Goal: Transaction & Acquisition: Purchase product/service

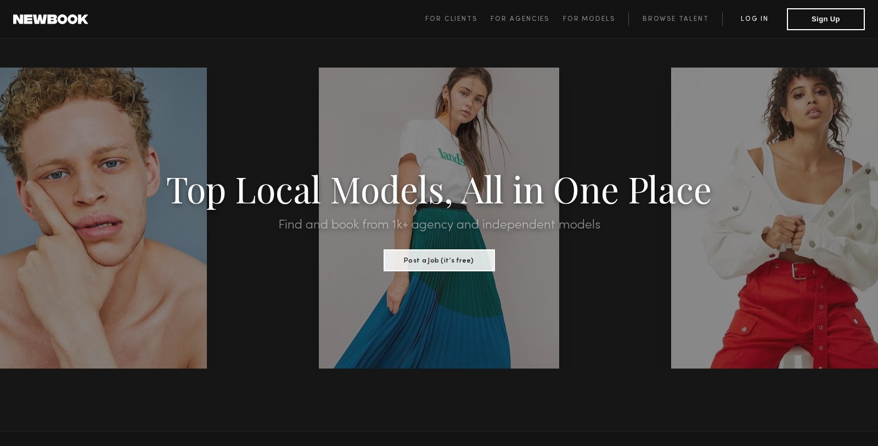
click at [759, 23] on link "Log in" at bounding box center [754, 19] width 65 height 13
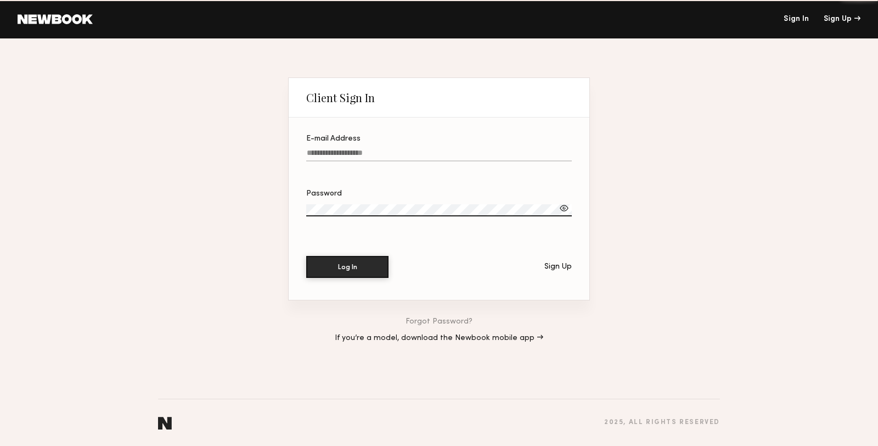
type input "**********"
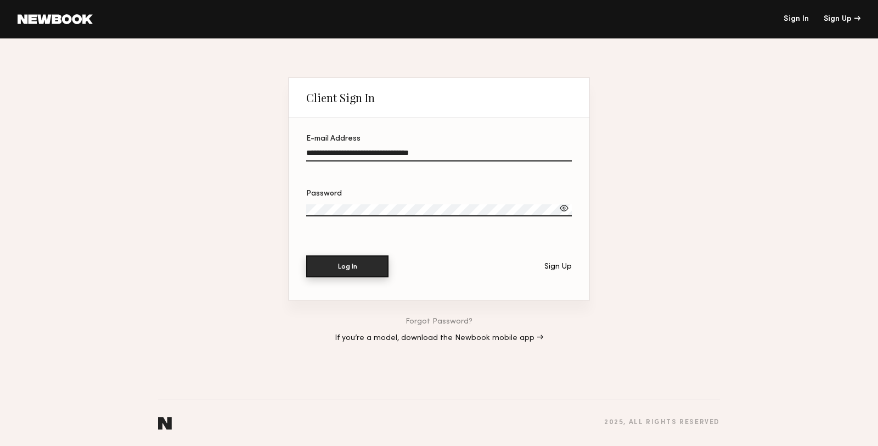
click at [352, 270] on button "Log In" at bounding box center [347, 266] width 82 height 22
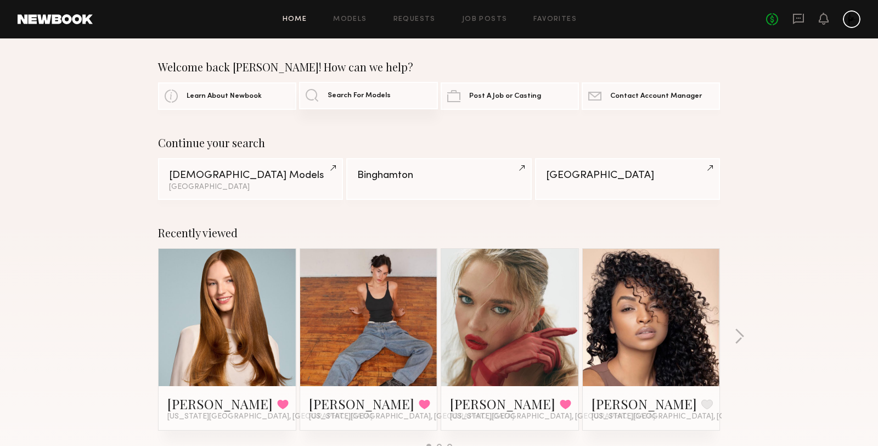
click at [350, 97] on span "Search For Models" at bounding box center [359, 95] width 63 height 7
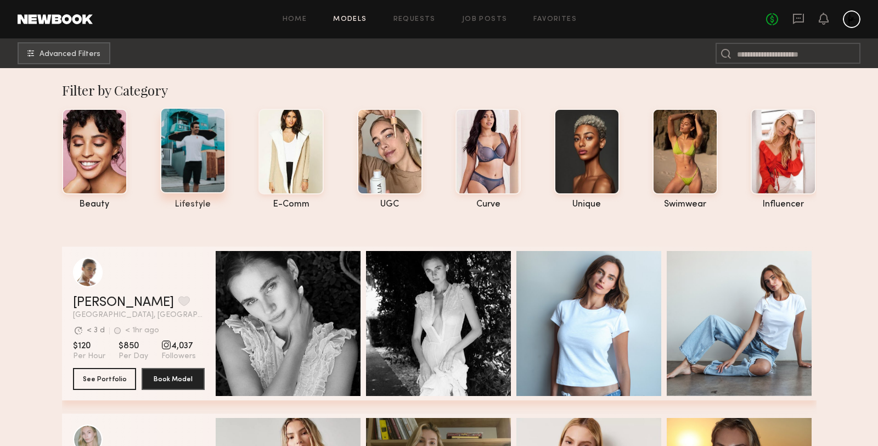
click at [186, 165] on div at bounding box center [192, 151] width 65 height 86
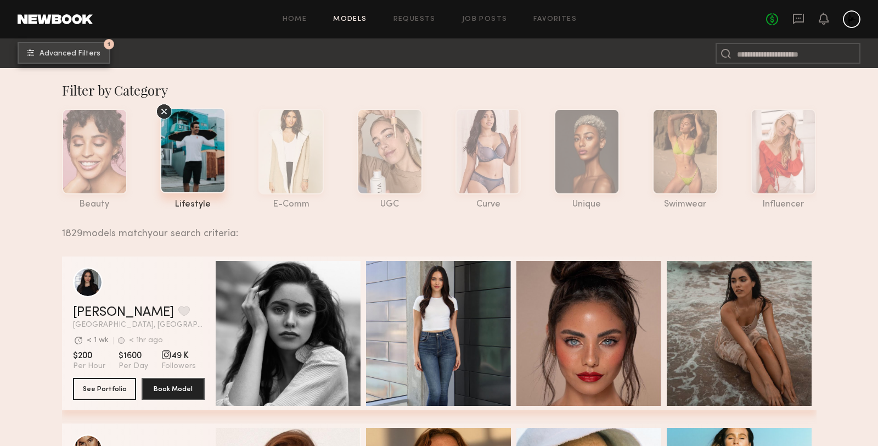
click at [52, 50] on span "Advanced Filters" at bounding box center [70, 54] width 61 height 8
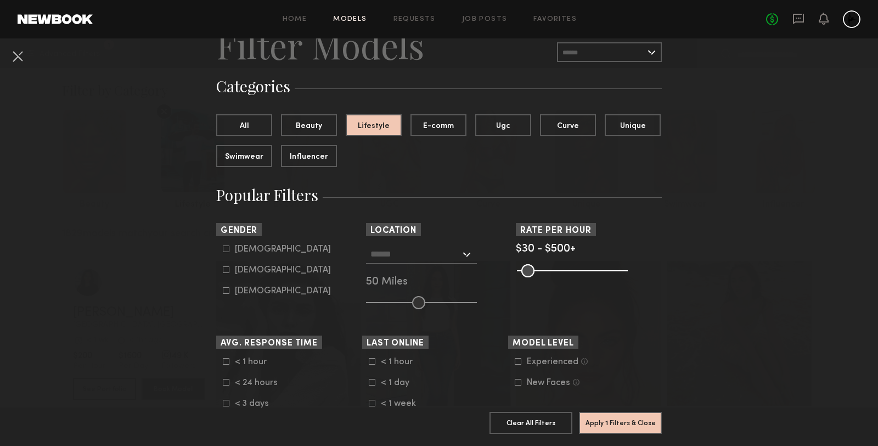
scroll to position [74, 0]
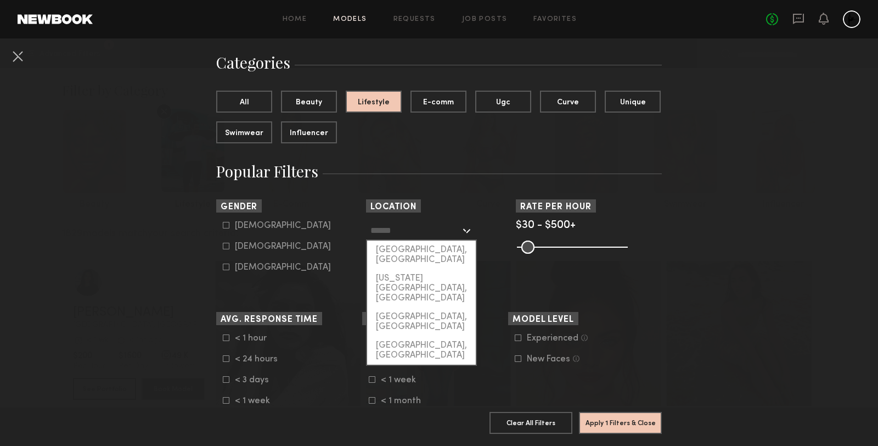
click at [458, 236] on input "text" at bounding box center [416, 230] width 90 height 19
click at [430, 269] on div "[US_STATE][GEOGRAPHIC_DATA], [GEOGRAPHIC_DATA]" at bounding box center [421, 288] width 109 height 38
type input "**********"
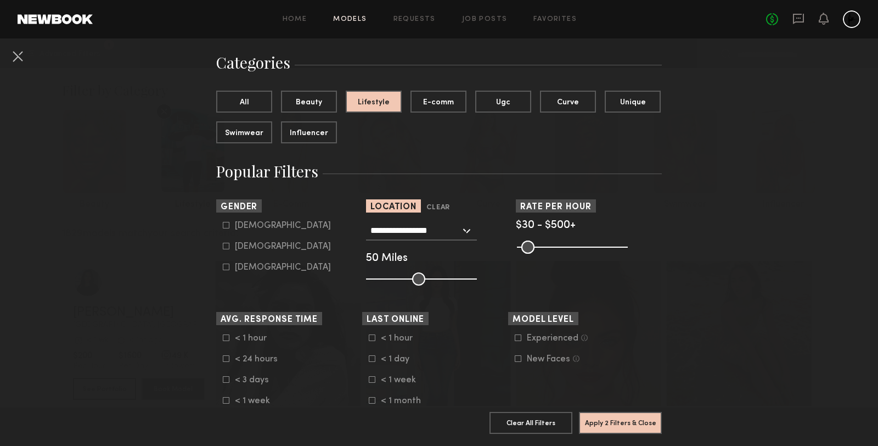
click at [244, 255] on form "Male Female Non-binary" at bounding box center [292, 247] width 139 height 52
click at [230, 248] on label "Female" at bounding box center [277, 246] width 108 height 7
type input "**"
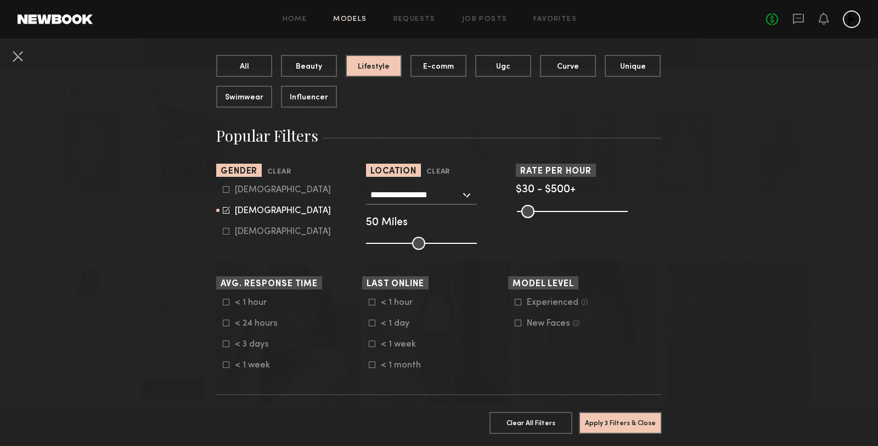
scroll to position [155, 0]
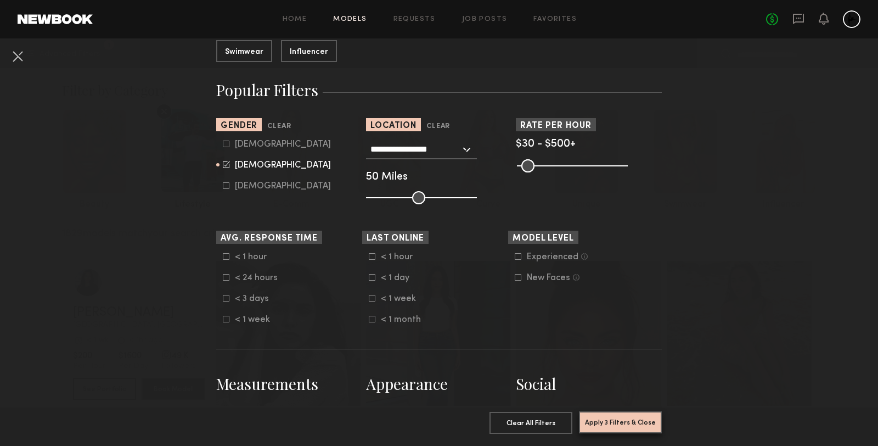
click at [620, 424] on button "Apply 3 Filters & Close" at bounding box center [620, 422] width 83 height 22
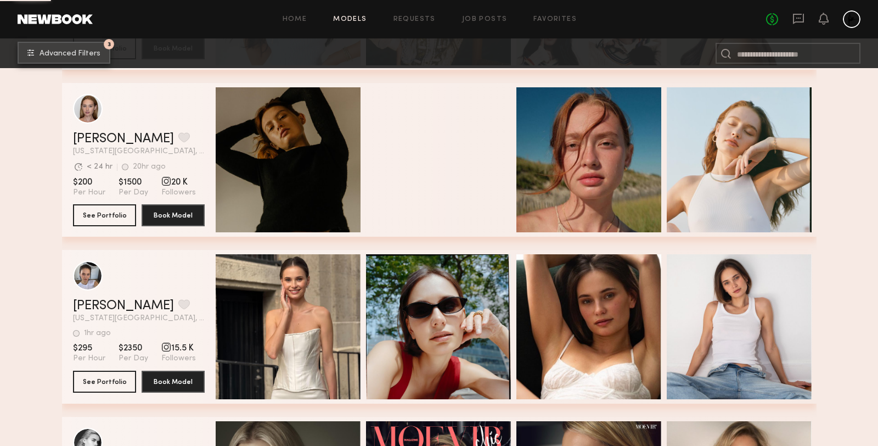
scroll to position [5529, 0]
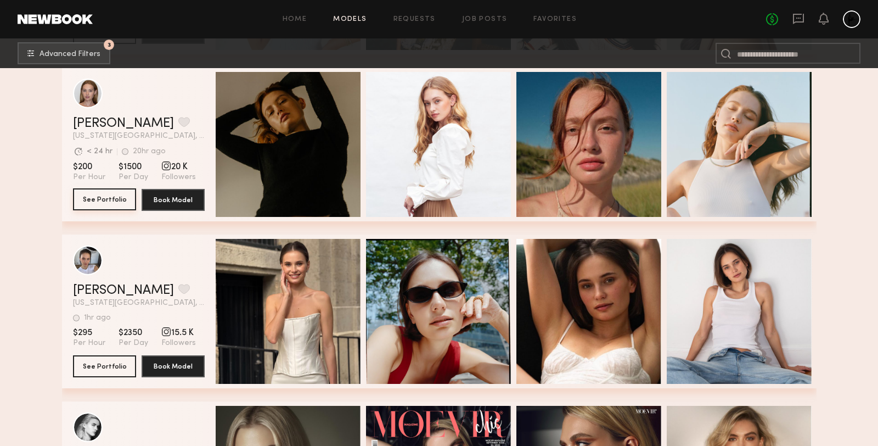
click at [116, 203] on button "See Portfolio" at bounding box center [104, 199] width 63 height 22
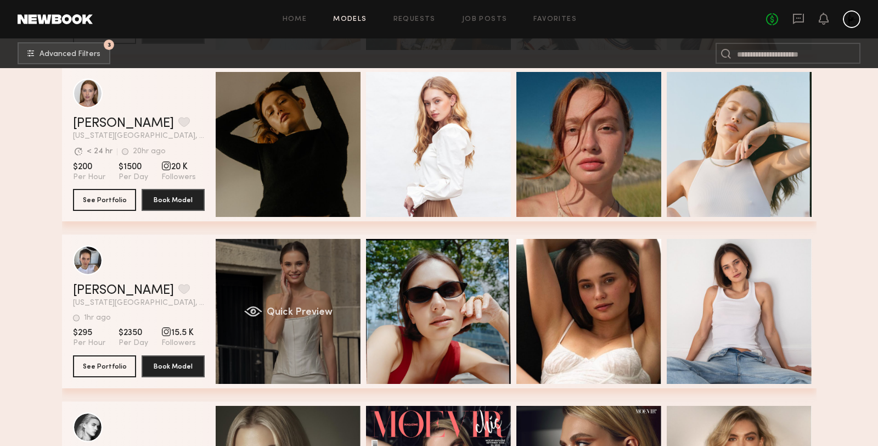
click at [265, 267] on div "Quick Preview" at bounding box center [288, 311] width 145 height 145
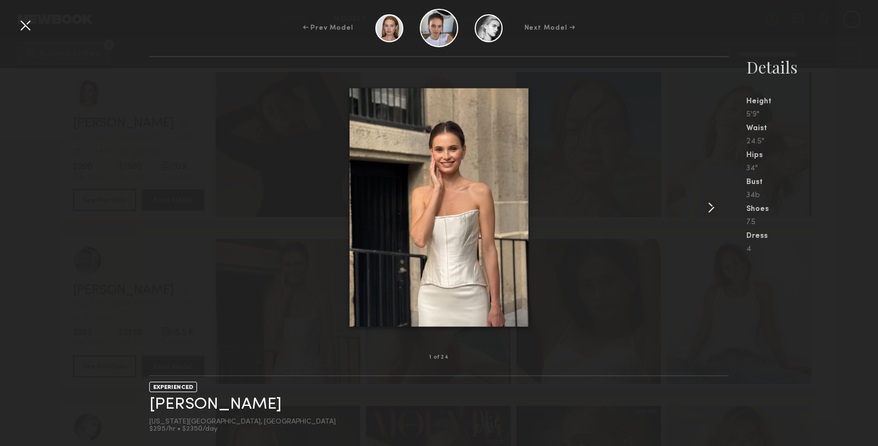
click at [711, 211] on common-icon at bounding box center [712, 208] width 18 height 18
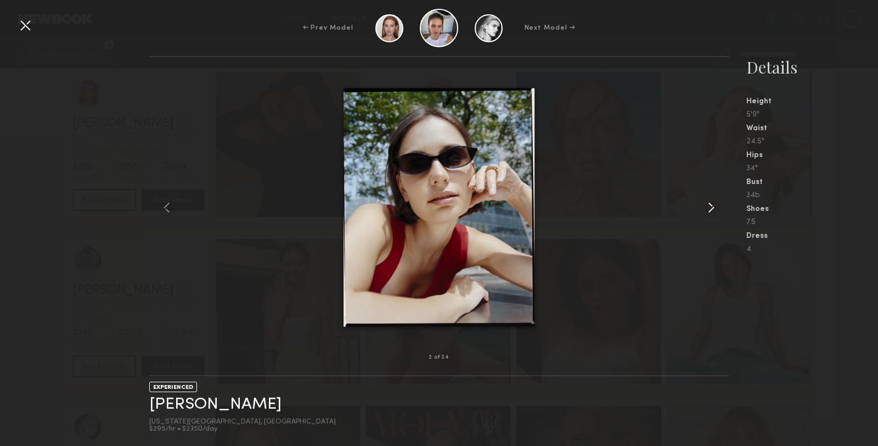
click at [711, 211] on common-icon at bounding box center [712, 208] width 18 height 18
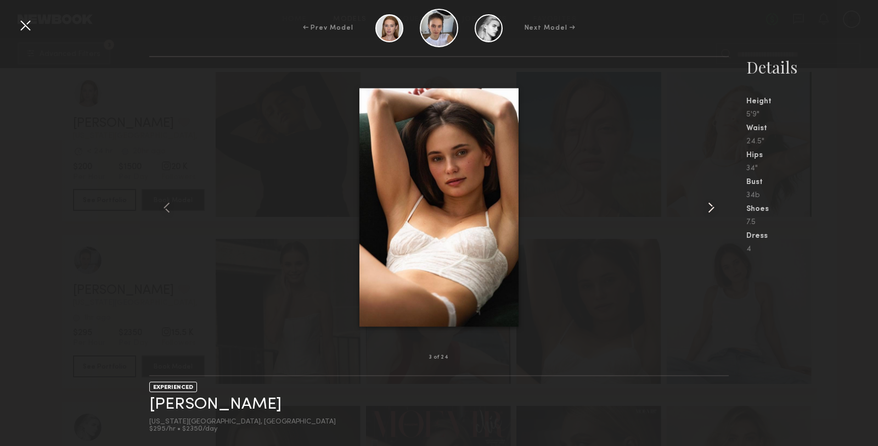
click at [711, 211] on common-icon at bounding box center [712, 208] width 18 height 18
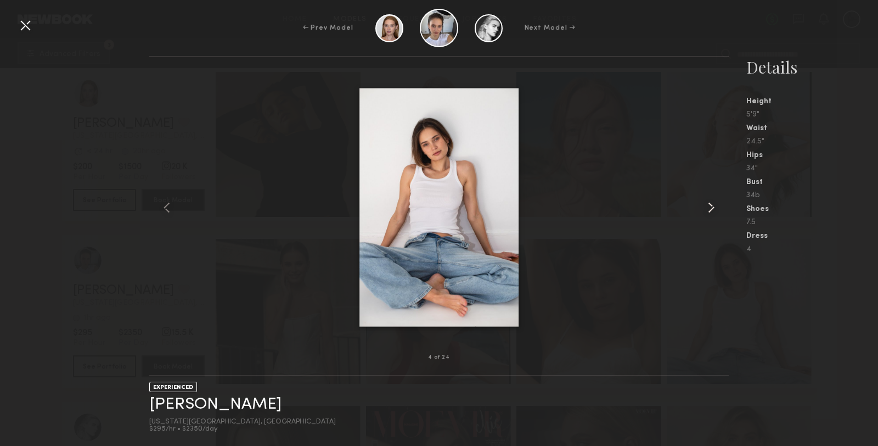
click at [711, 211] on common-icon at bounding box center [712, 208] width 18 height 18
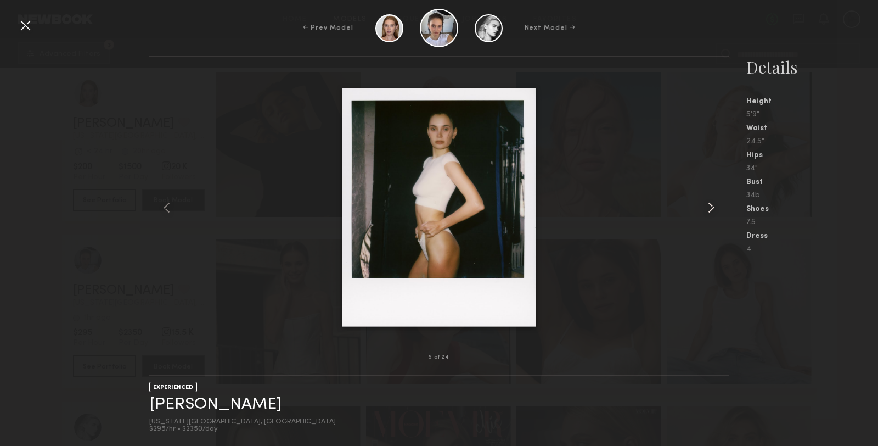
click at [710, 211] on common-icon at bounding box center [712, 208] width 18 height 18
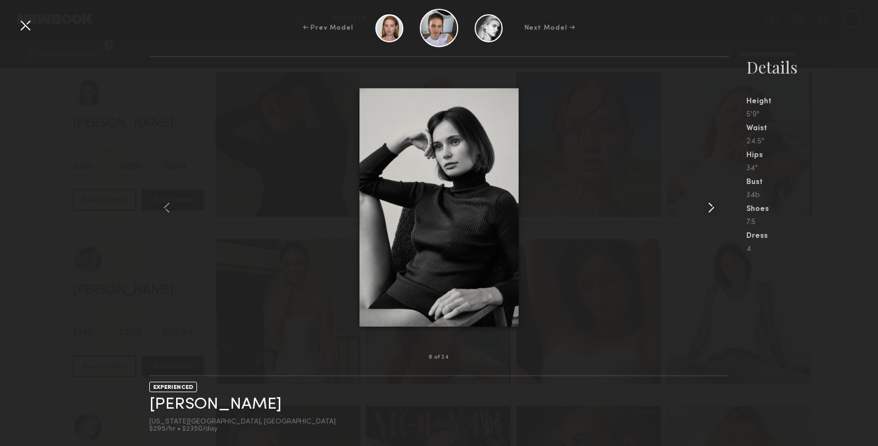
click at [710, 211] on common-icon at bounding box center [712, 208] width 18 height 18
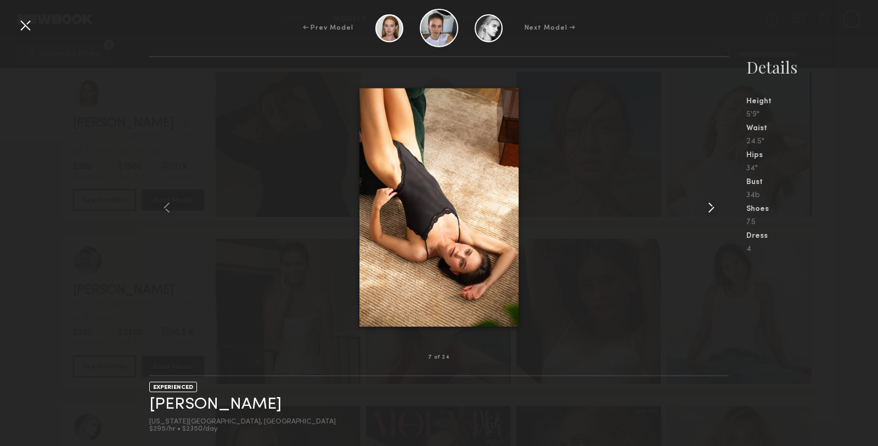
click at [710, 211] on common-icon at bounding box center [712, 208] width 18 height 18
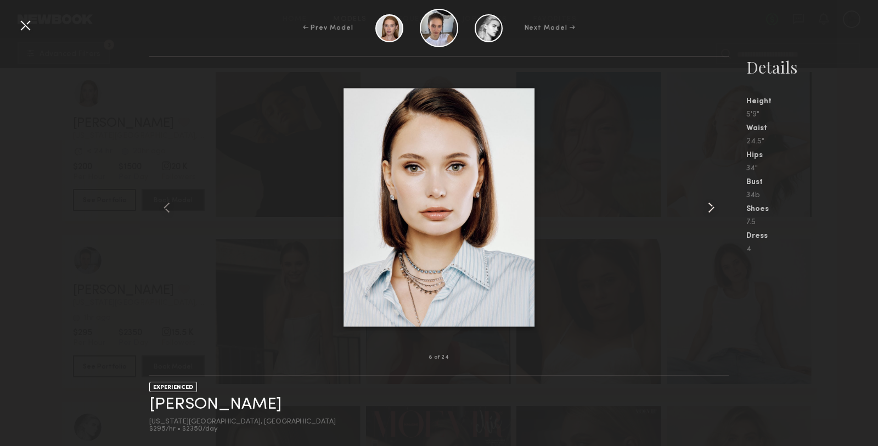
click at [710, 211] on common-icon at bounding box center [712, 208] width 18 height 18
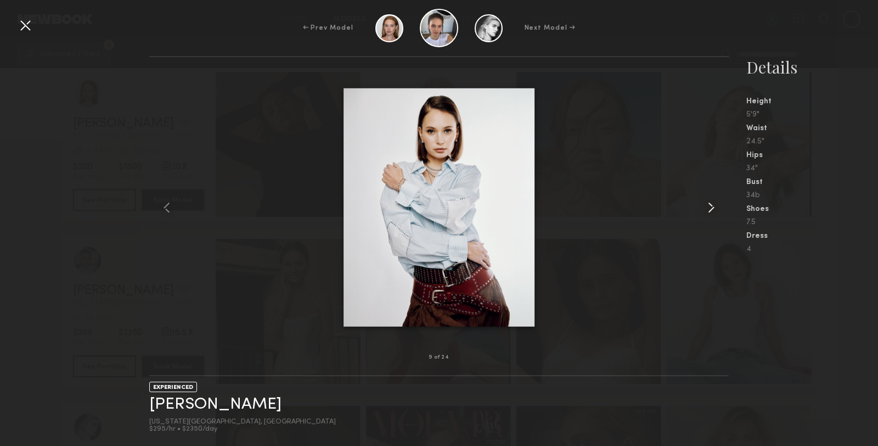
click at [710, 211] on common-icon at bounding box center [712, 208] width 18 height 18
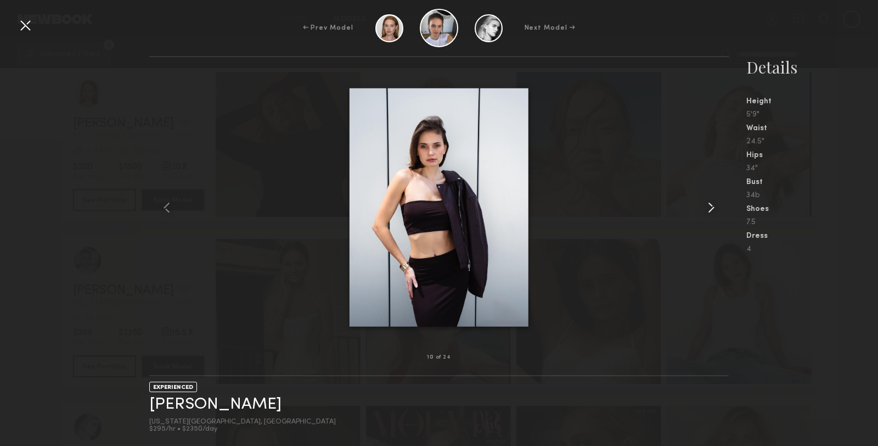
click at [710, 211] on common-icon at bounding box center [712, 208] width 18 height 18
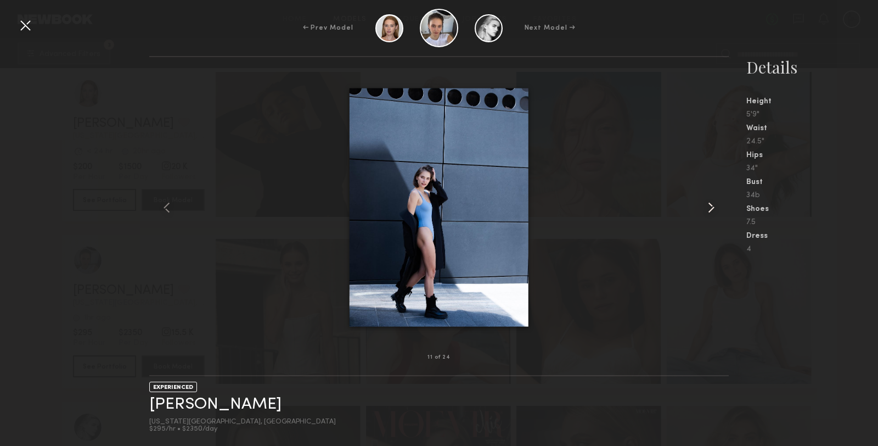
click at [710, 211] on common-icon at bounding box center [712, 208] width 18 height 18
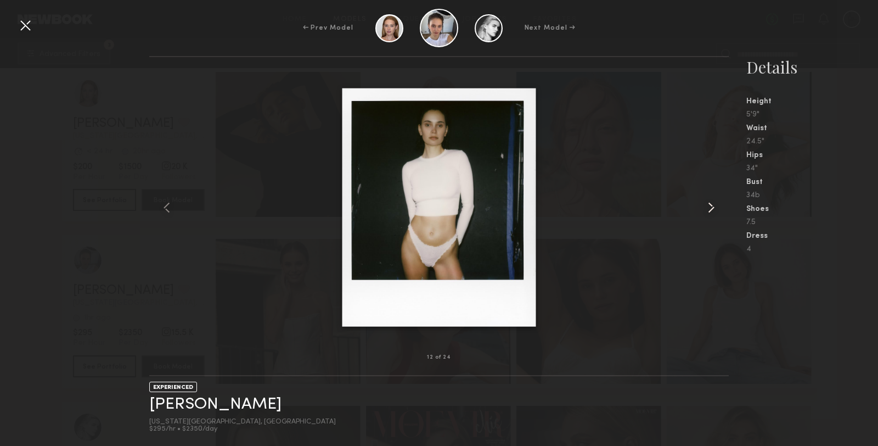
click at [710, 211] on common-icon at bounding box center [712, 208] width 18 height 18
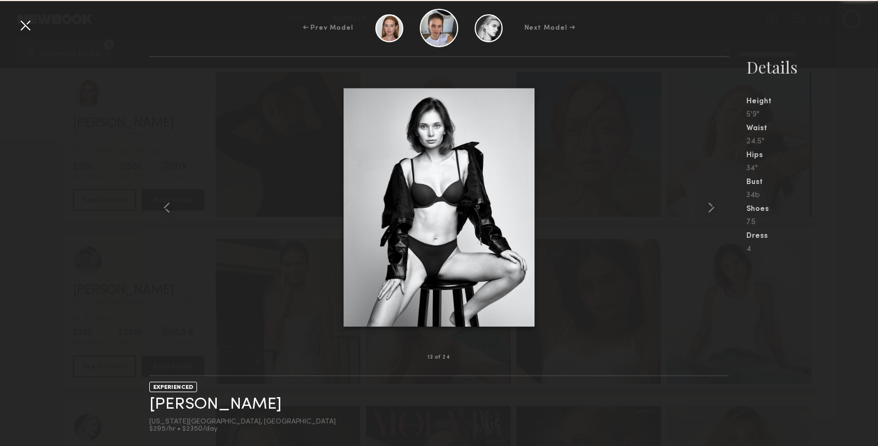
click at [658, 236] on div at bounding box center [439, 207] width 580 height 265
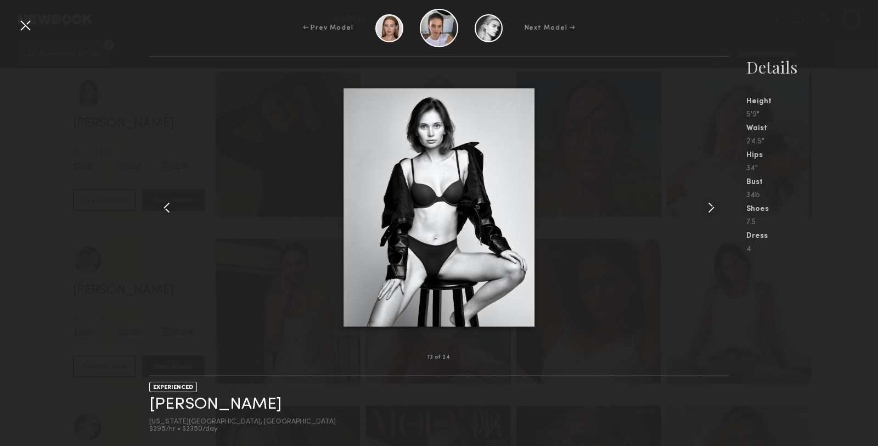
click at [16, 27] on div "← Prev Model Next Model →" at bounding box center [439, 28] width 878 height 38
click at [18, 28] on div at bounding box center [25, 25] width 18 height 18
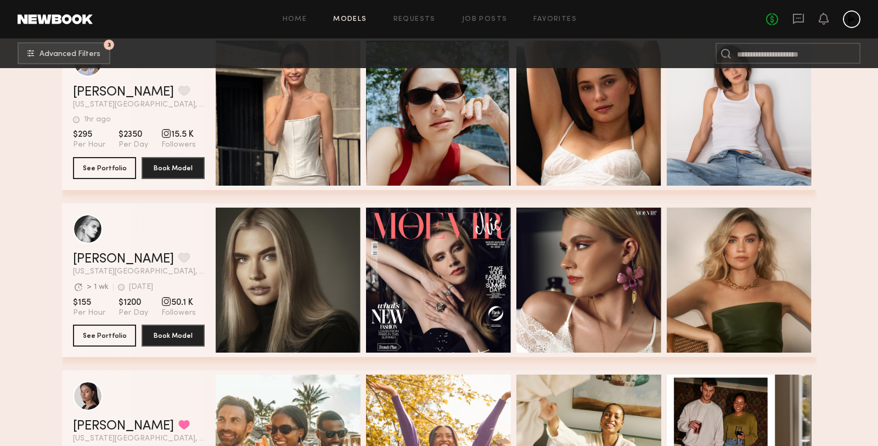
scroll to position [5818, 0]
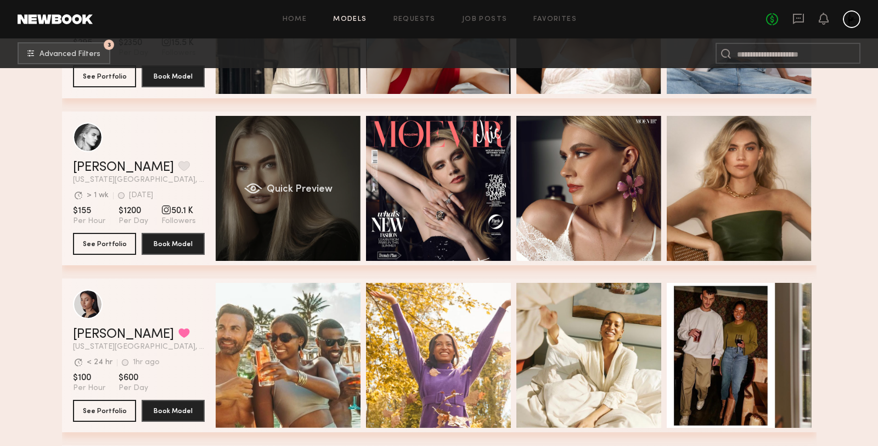
click at [262, 201] on div "Quick Preview" at bounding box center [288, 188] width 145 height 145
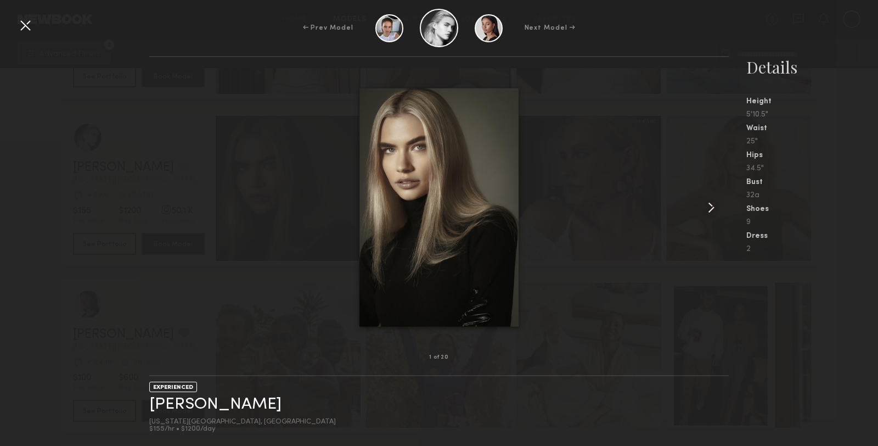
click at [713, 211] on common-icon at bounding box center [712, 208] width 18 height 18
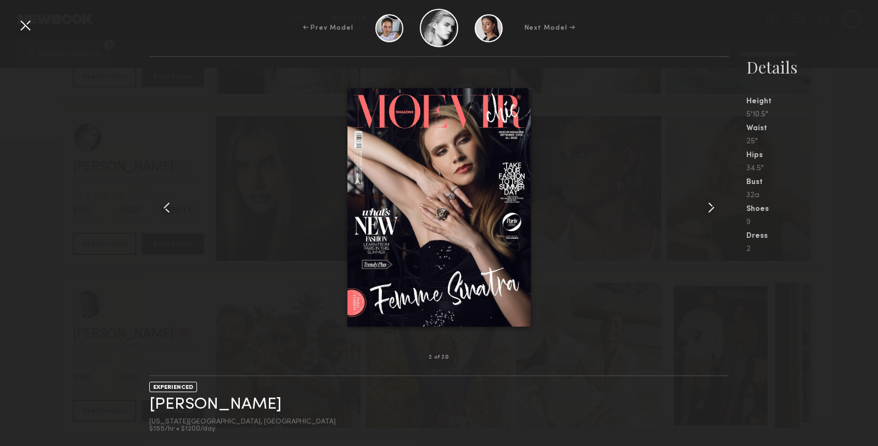
click at [713, 211] on common-icon at bounding box center [712, 208] width 18 height 18
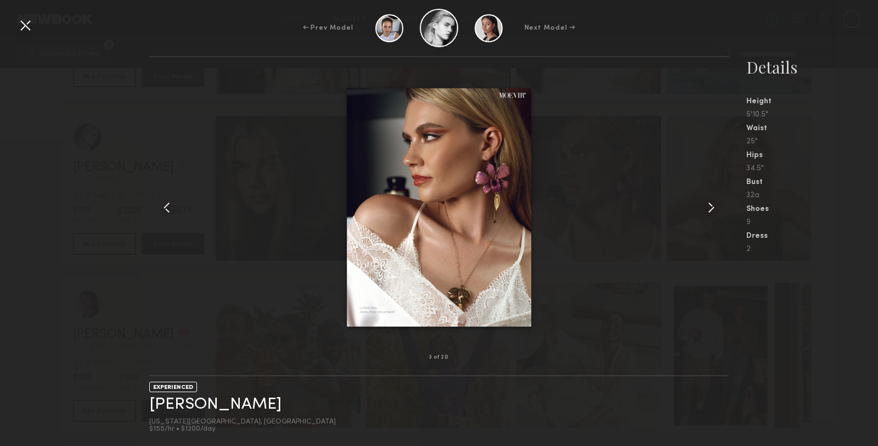
click at [713, 211] on common-icon at bounding box center [712, 208] width 18 height 18
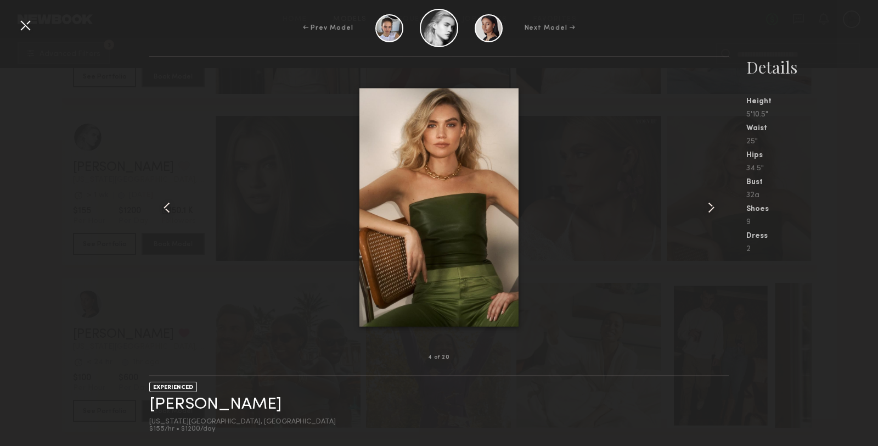
click at [713, 211] on common-icon at bounding box center [712, 208] width 18 height 18
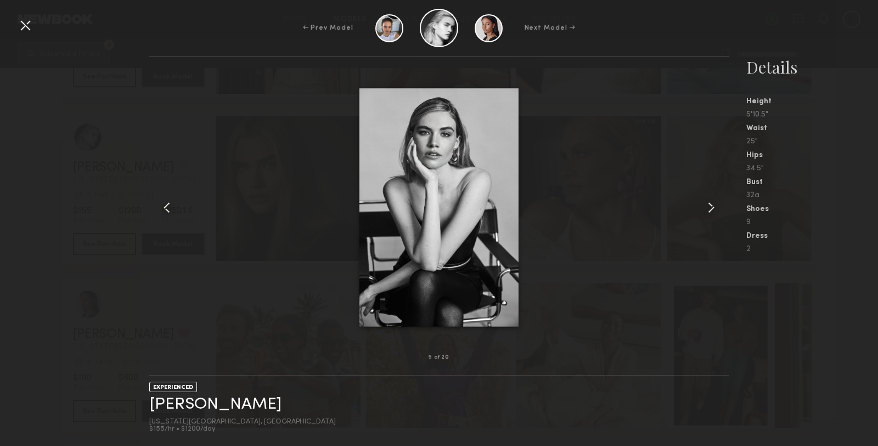
click at [713, 211] on common-icon at bounding box center [712, 208] width 18 height 18
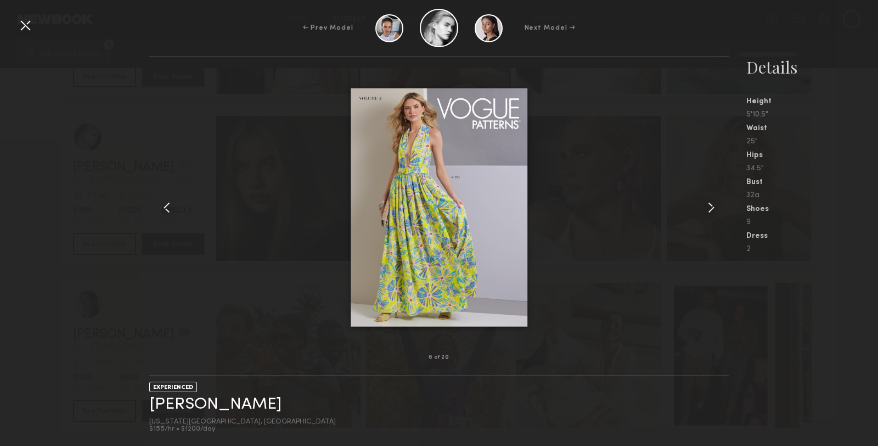
click at [713, 211] on common-icon at bounding box center [712, 208] width 18 height 18
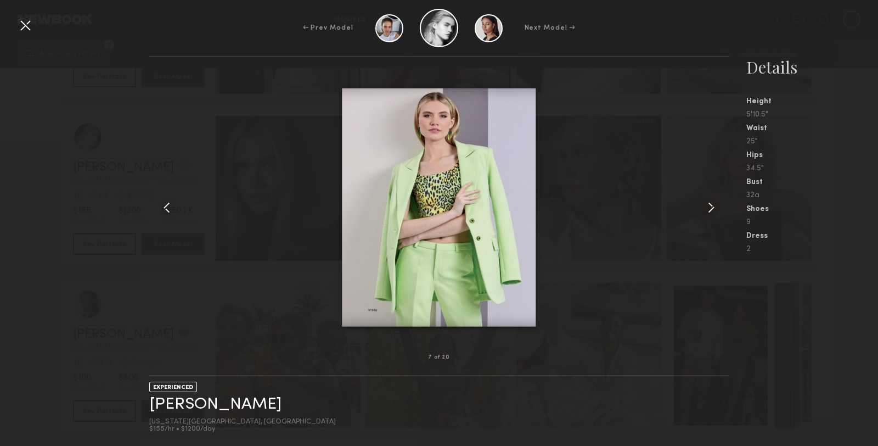
click at [713, 211] on common-icon at bounding box center [712, 208] width 18 height 18
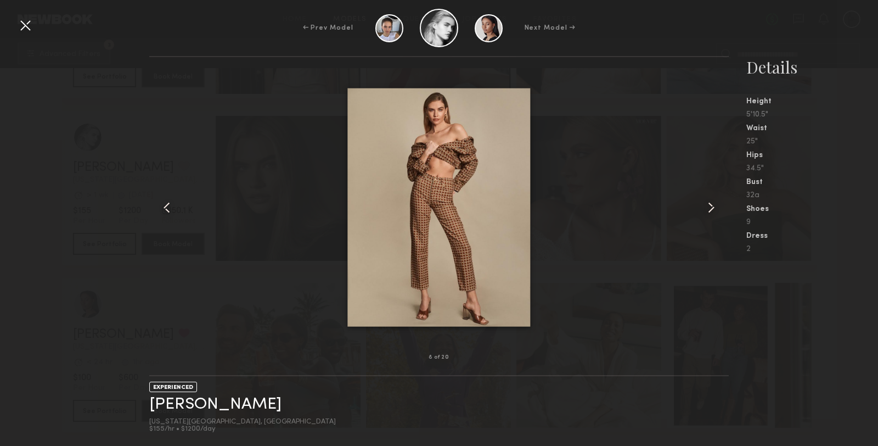
click at [713, 211] on common-icon at bounding box center [712, 208] width 18 height 18
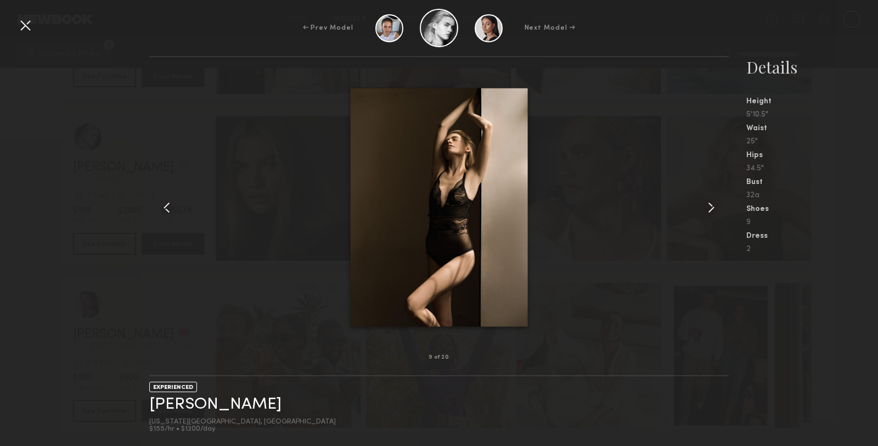
click at [713, 211] on common-icon at bounding box center [712, 208] width 18 height 18
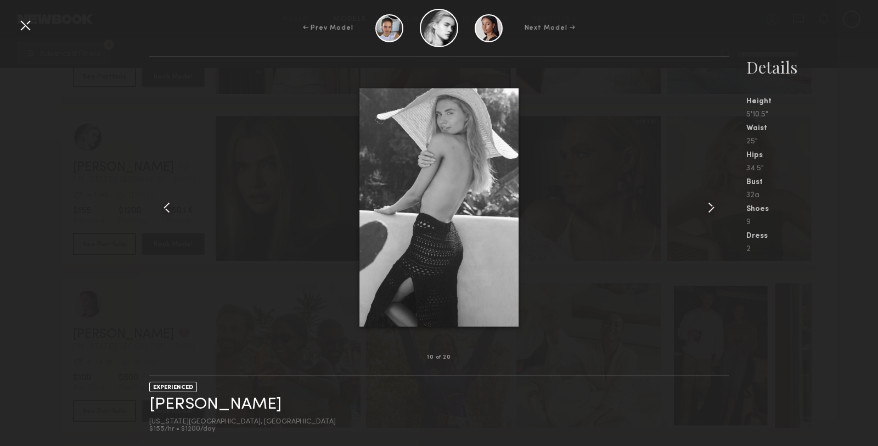
click at [713, 211] on common-icon at bounding box center [712, 208] width 18 height 18
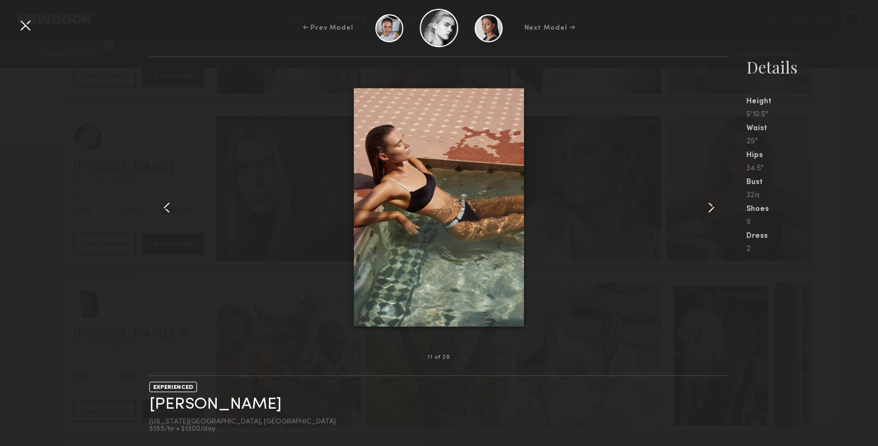
click at [713, 211] on common-icon at bounding box center [712, 208] width 18 height 18
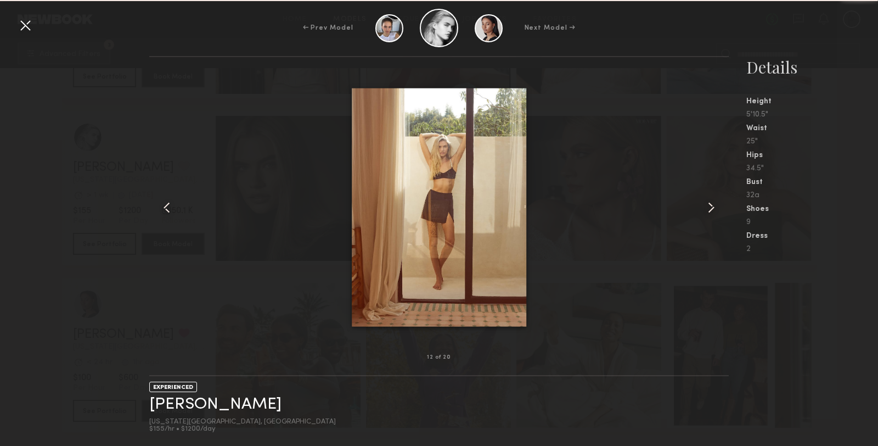
click at [713, 211] on common-icon at bounding box center [712, 208] width 18 height 18
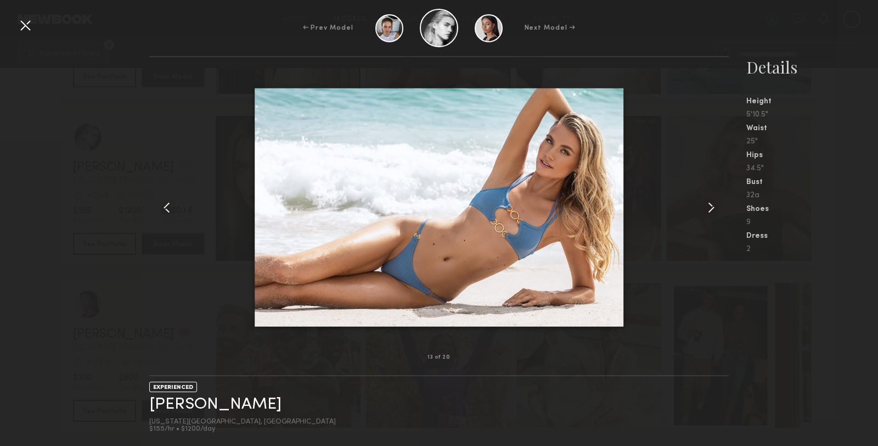
click at [713, 211] on common-icon at bounding box center [712, 208] width 18 height 18
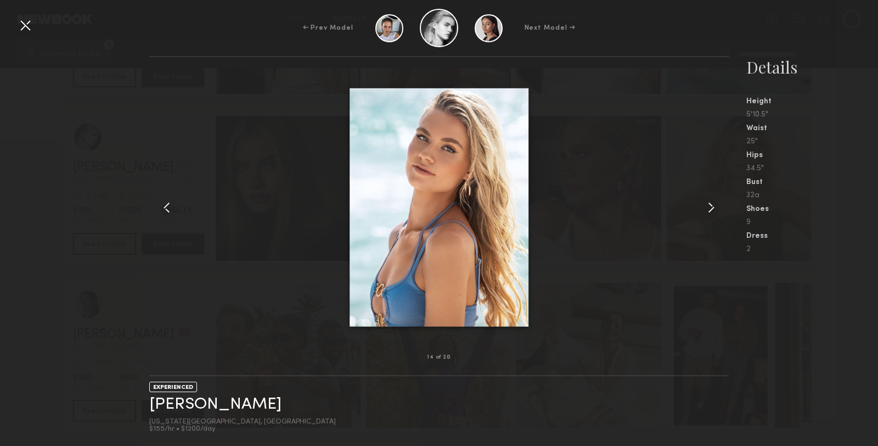
click at [713, 211] on common-icon at bounding box center [712, 208] width 18 height 18
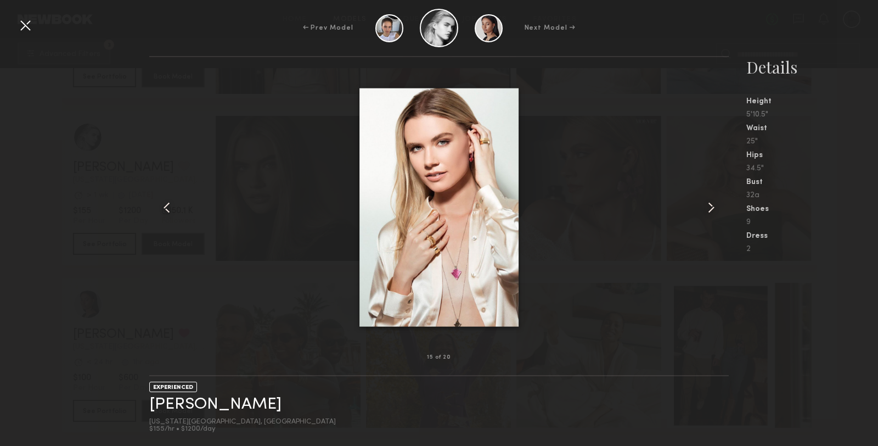
click at [713, 211] on common-icon at bounding box center [712, 208] width 18 height 18
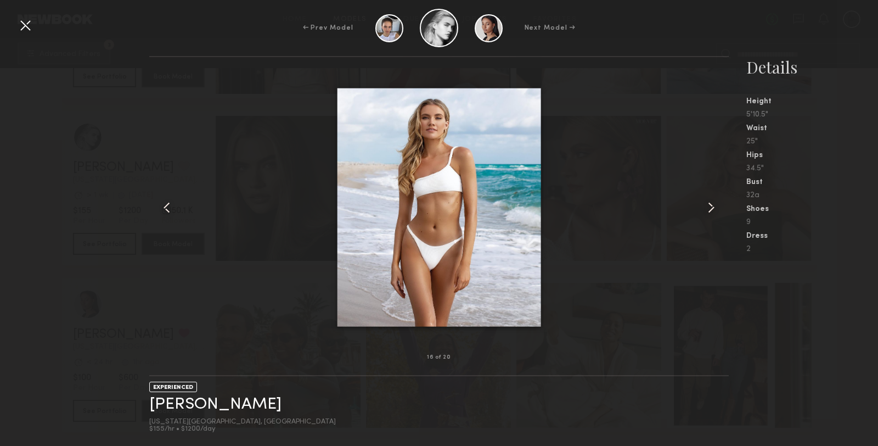
click at [713, 211] on common-icon at bounding box center [712, 208] width 18 height 18
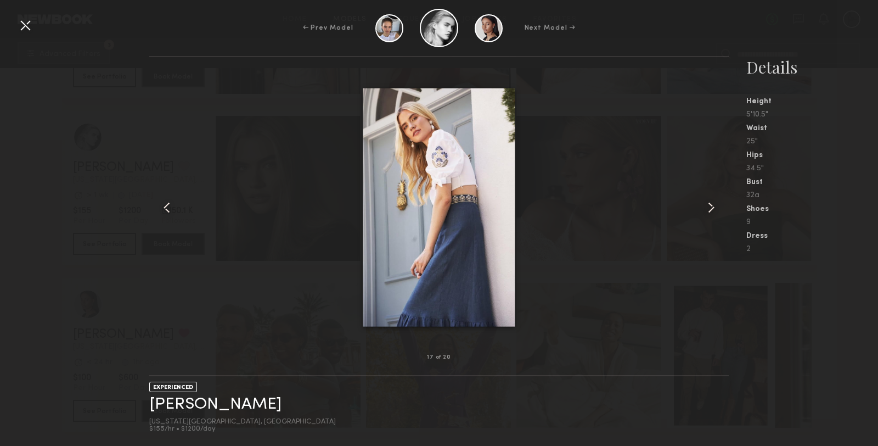
click at [713, 211] on common-icon at bounding box center [712, 208] width 18 height 18
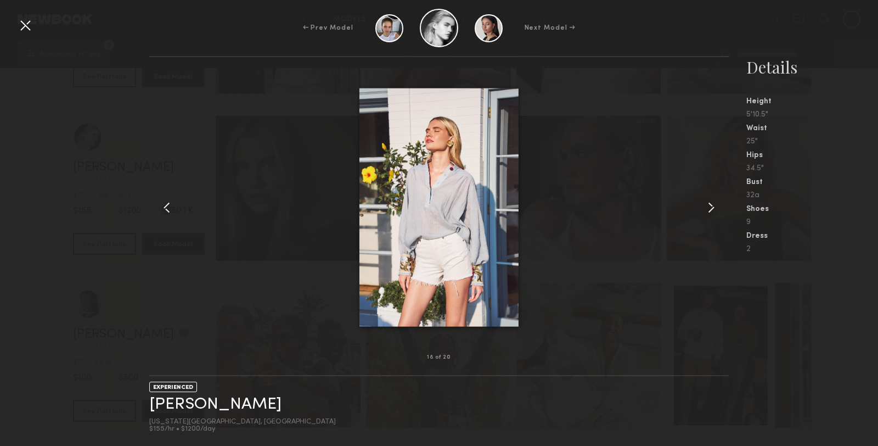
click at [713, 211] on common-icon at bounding box center [712, 208] width 18 height 18
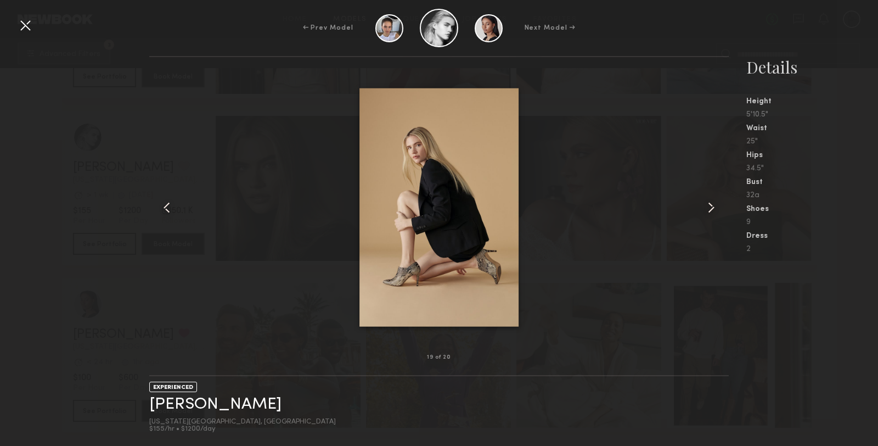
click at [713, 211] on common-icon at bounding box center [712, 208] width 18 height 18
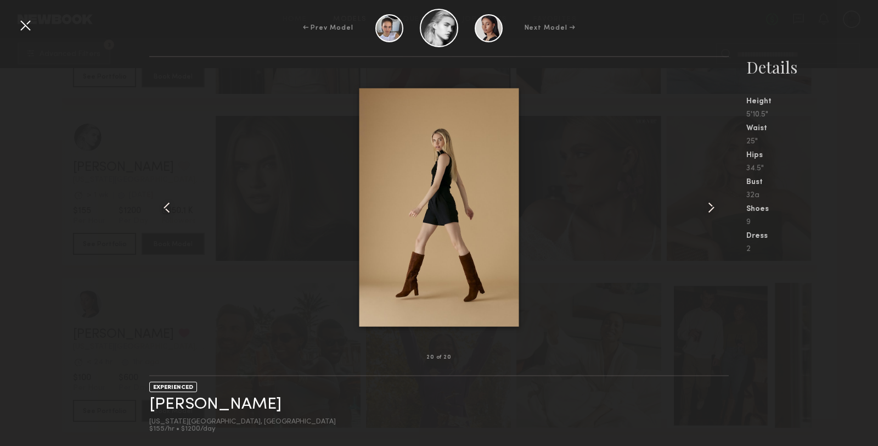
click at [713, 211] on common-icon at bounding box center [712, 208] width 18 height 18
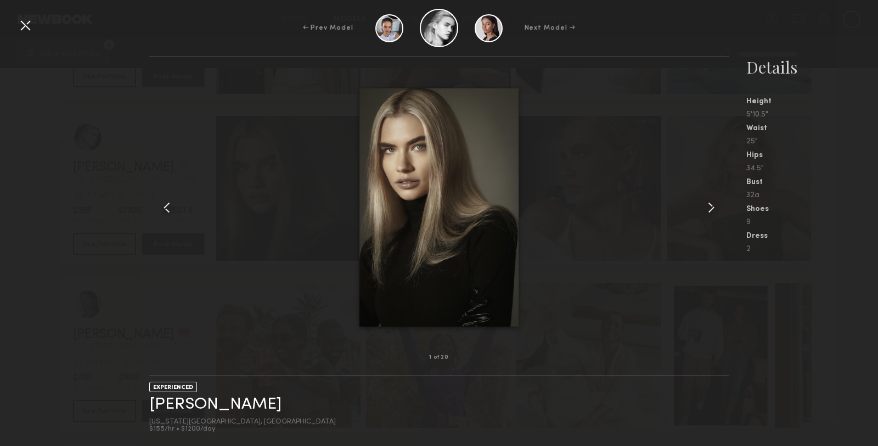
click at [713, 211] on common-icon at bounding box center [712, 208] width 18 height 18
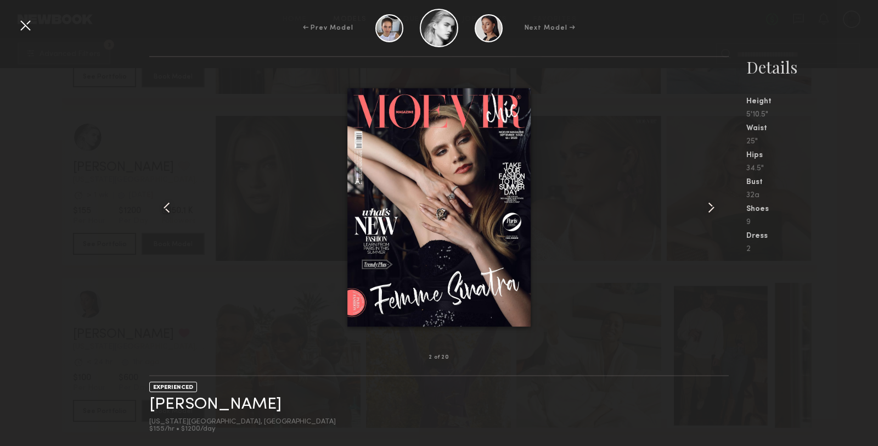
click at [620, 243] on div at bounding box center [439, 207] width 580 height 265
click at [26, 21] on div at bounding box center [25, 25] width 18 height 18
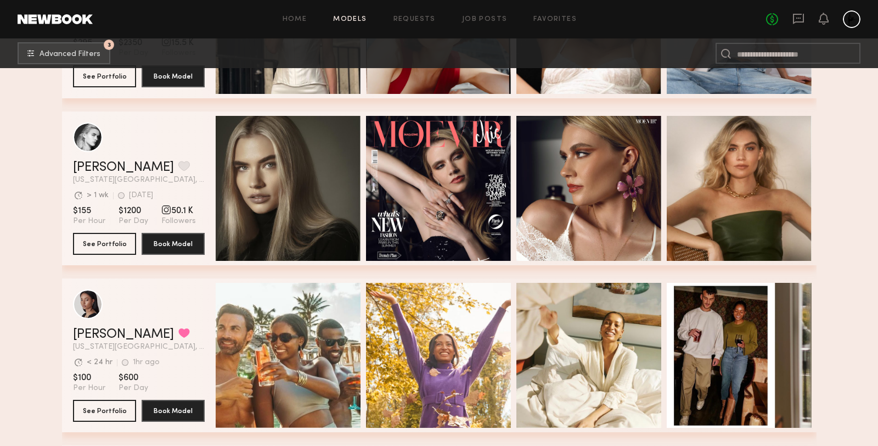
click at [161, 211] on div "grid" at bounding box center [166, 210] width 10 height 10
click at [109, 250] on button "See Portfolio" at bounding box center [104, 243] width 63 height 22
click at [801, 20] on icon at bounding box center [799, 19] width 12 height 12
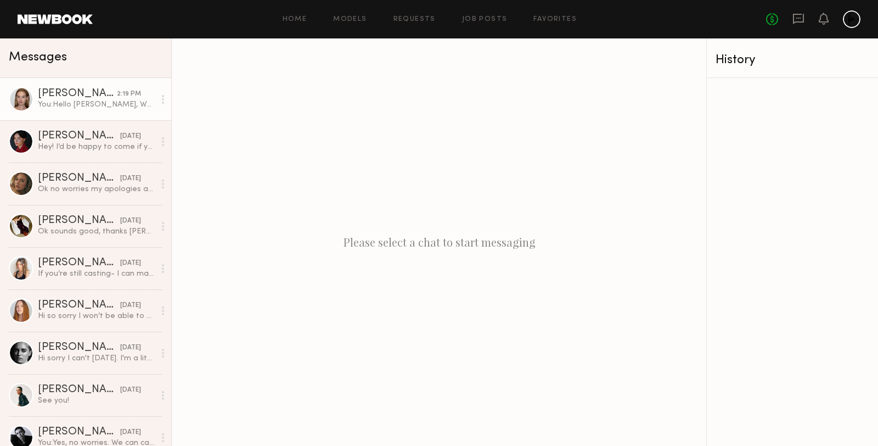
click at [103, 109] on div "You: Hello Cari, We are looking to have a lifestyle shoot for our athletic bran…" at bounding box center [96, 104] width 117 height 10
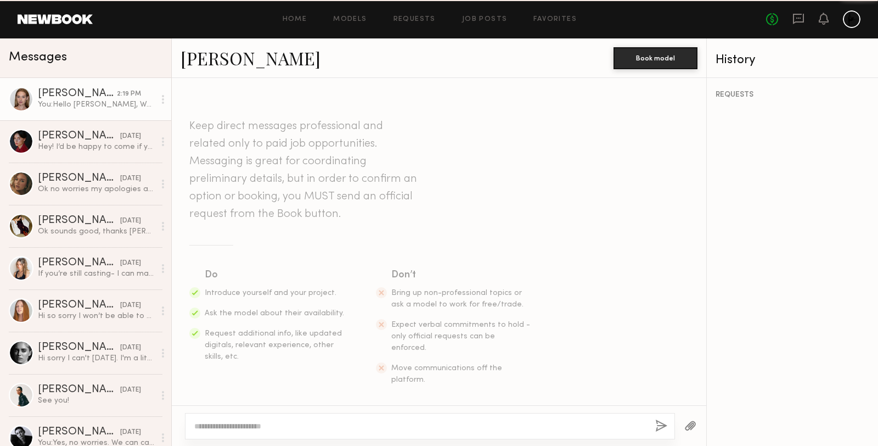
scroll to position [185, 0]
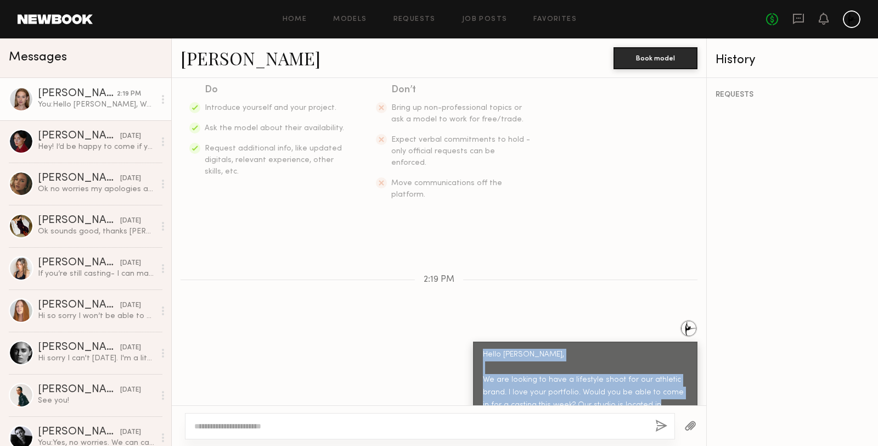
drag, startPoint x: 683, startPoint y: 382, endPoint x: 469, endPoint y: 320, distance: 222.9
click at [469, 320] on div "Hello [PERSON_NAME], We are looking to have a lifestyle shoot for our athletic …" at bounding box center [439, 374] width 535 height 111
copy div "Hello Cari, We are looking to have a lifestyle shoot for our athletic brand. I …"
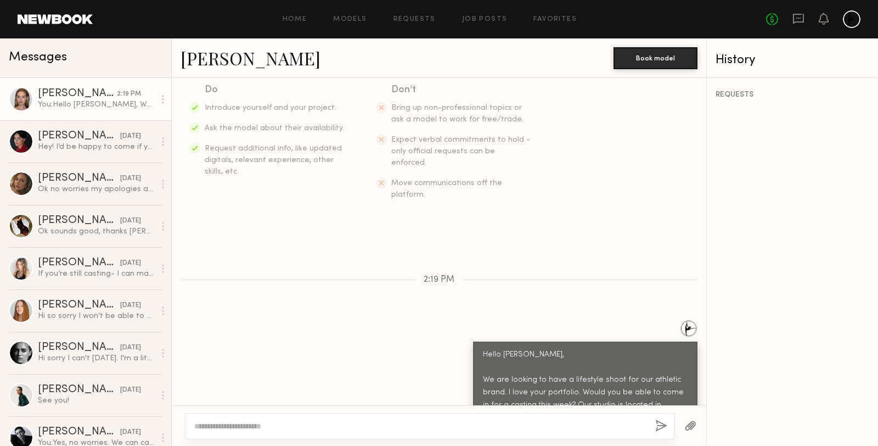
click at [521, 248] on div "Keep direct messages professional and related only to paid job opportunities. M…" at bounding box center [439, 241] width 535 height 327
click at [59, 100] on div "You: Hello Cari, We are looking to have a lifestyle shoot for our athletic bran…" at bounding box center [96, 104] width 117 height 10
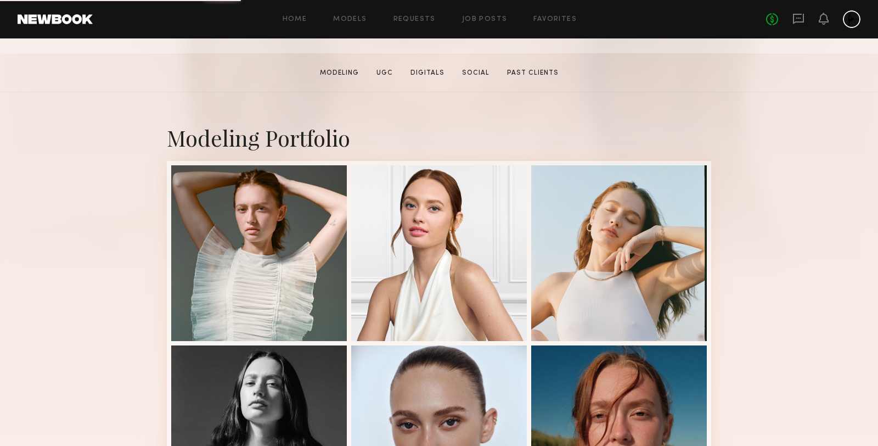
scroll to position [193, 0]
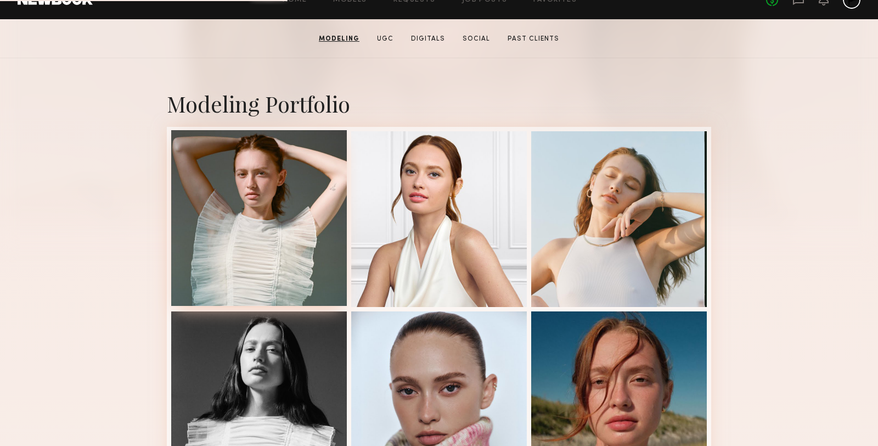
click at [304, 203] on div at bounding box center [259, 218] width 176 height 176
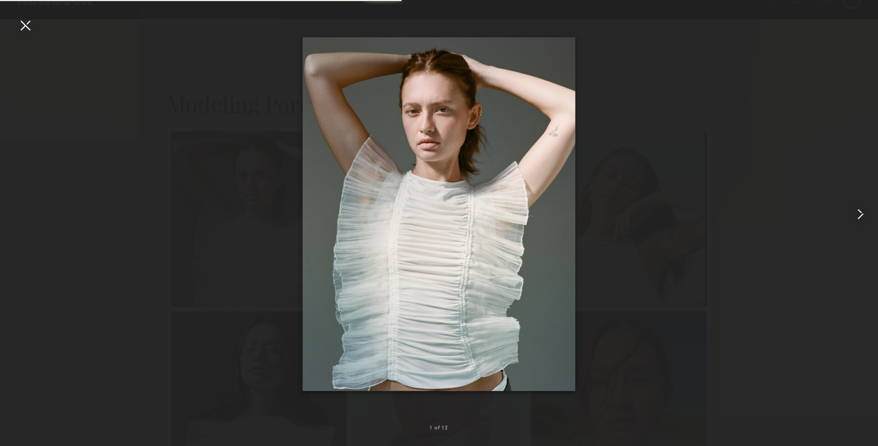
click at [857, 217] on common-icon at bounding box center [861, 214] width 18 height 18
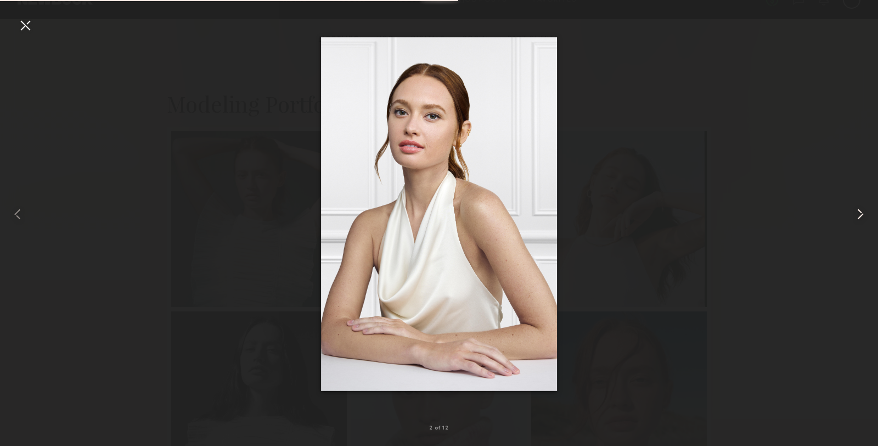
click at [857, 216] on common-icon at bounding box center [861, 214] width 18 height 18
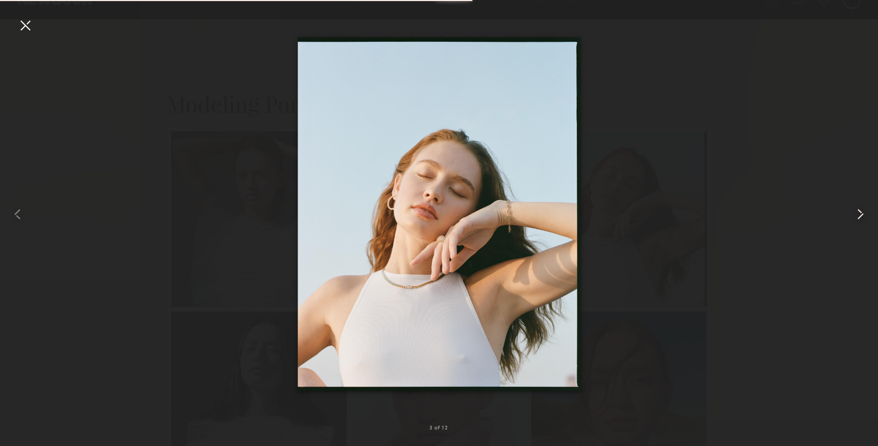
click at [857, 216] on common-icon at bounding box center [861, 214] width 18 height 18
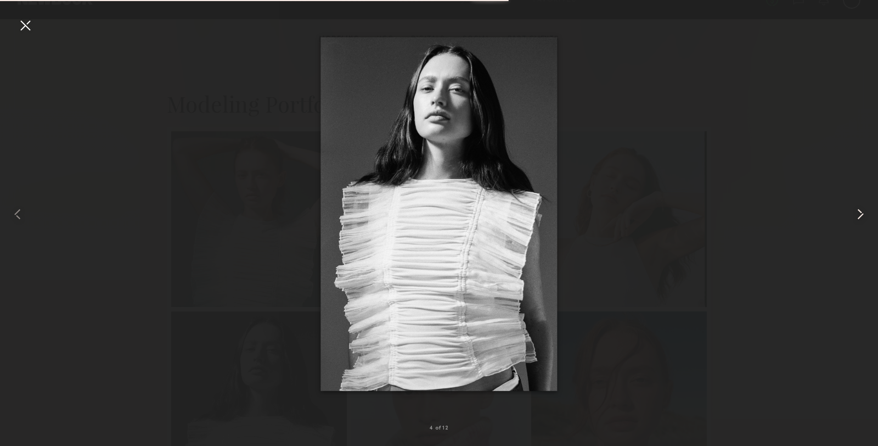
click at [857, 216] on common-icon at bounding box center [861, 214] width 18 height 18
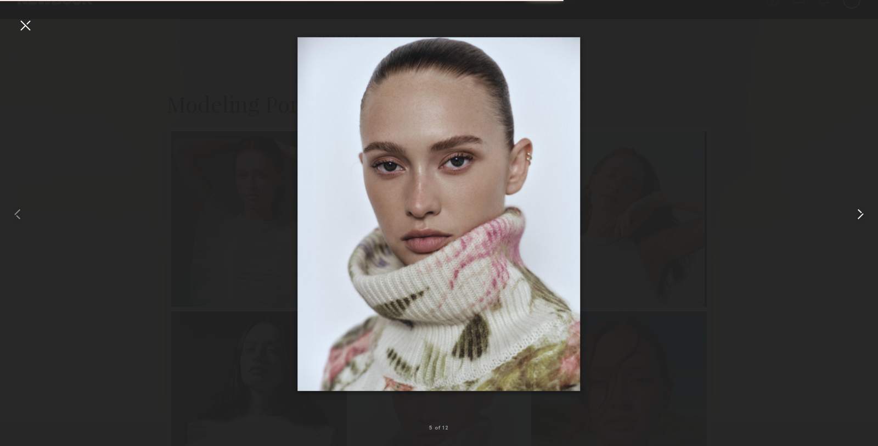
click at [857, 216] on common-icon at bounding box center [861, 214] width 18 height 18
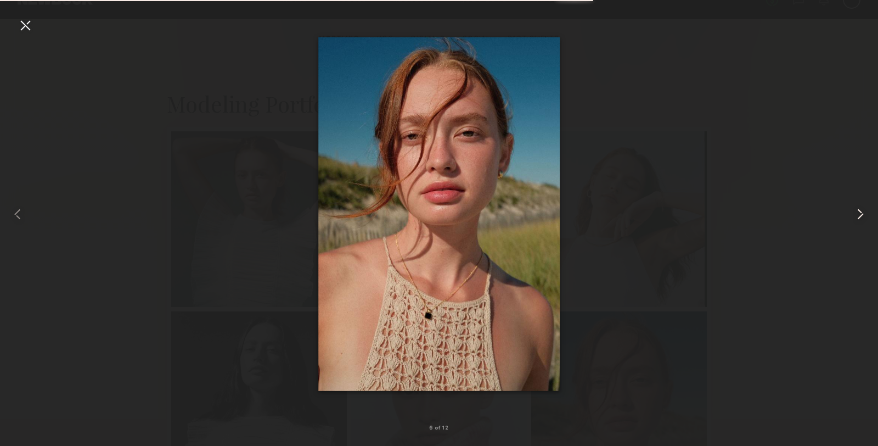
click at [857, 216] on common-icon at bounding box center [861, 214] width 18 height 18
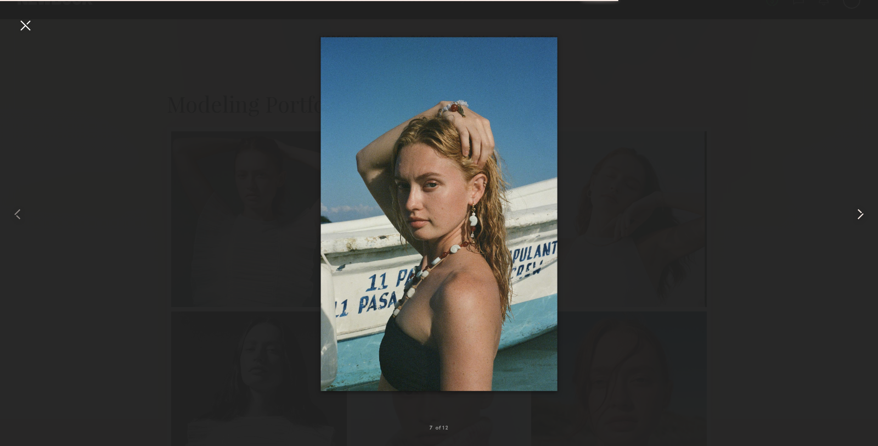
click at [857, 216] on common-icon at bounding box center [861, 214] width 18 height 18
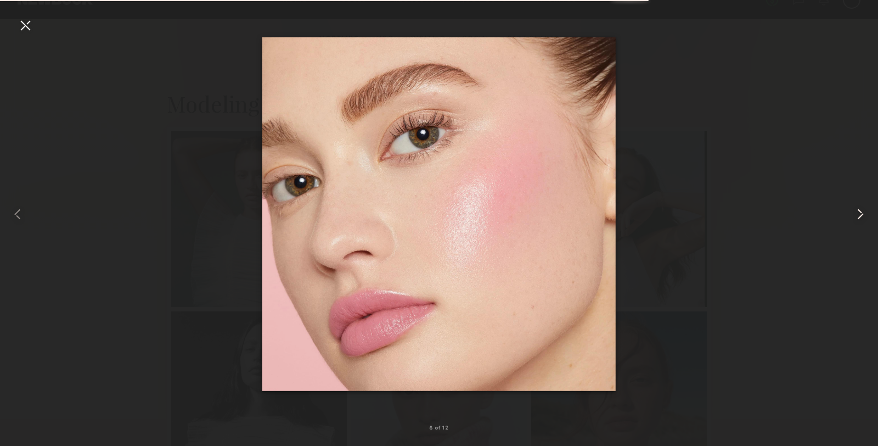
click at [857, 216] on common-icon at bounding box center [861, 214] width 18 height 18
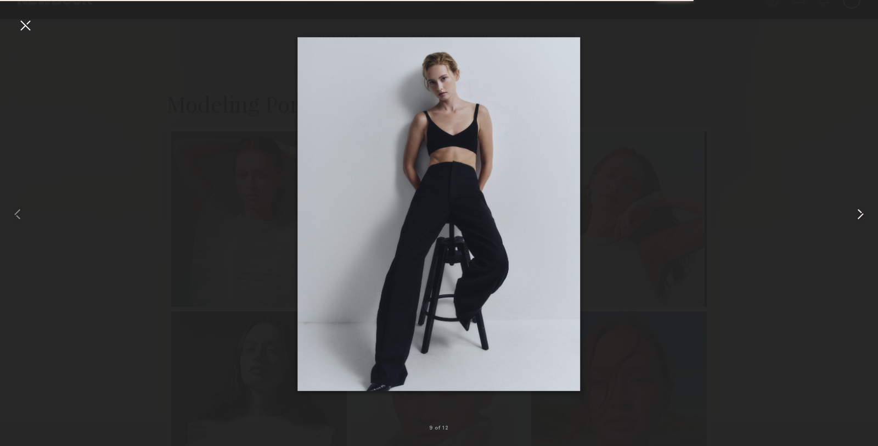
click at [858, 216] on common-icon at bounding box center [861, 214] width 18 height 18
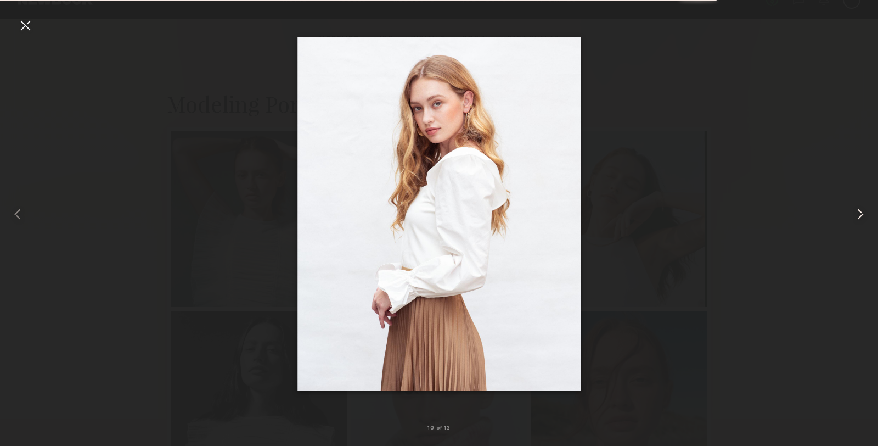
click at [858, 216] on common-icon at bounding box center [861, 214] width 18 height 18
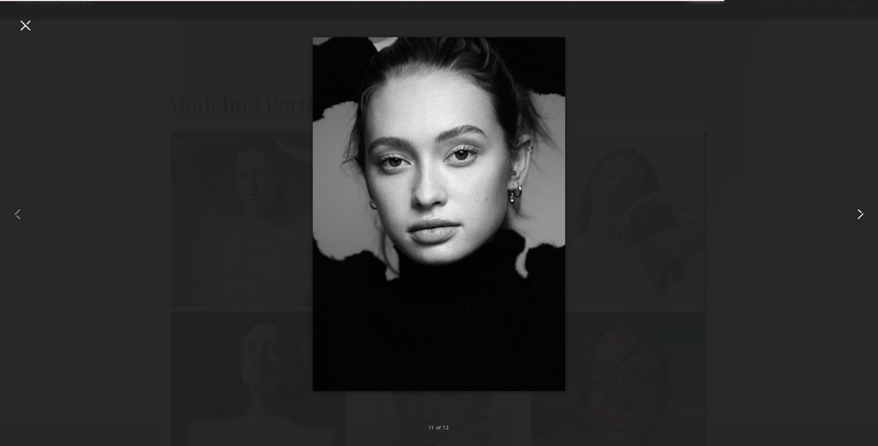
click at [858, 216] on common-icon at bounding box center [861, 214] width 18 height 18
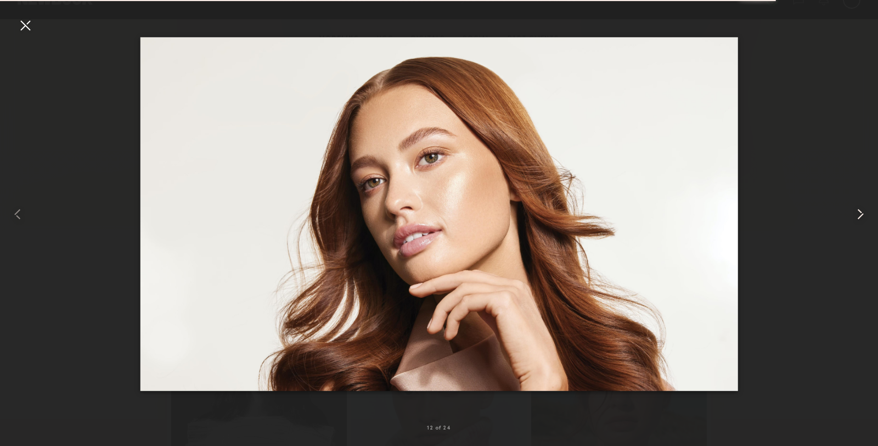
click at [858, 216] on common-icon at bounding box center [861, 214] width 18 height 18
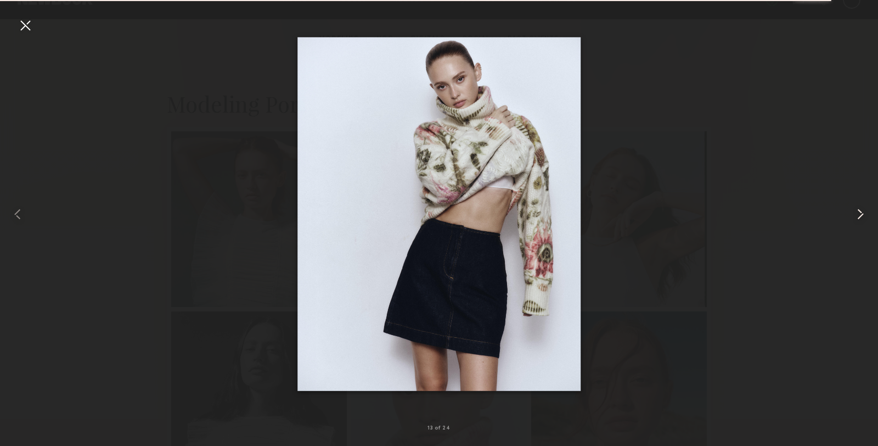
click at [856, 216] on common-icon at bounding box center [861, 214] width 18 height 18
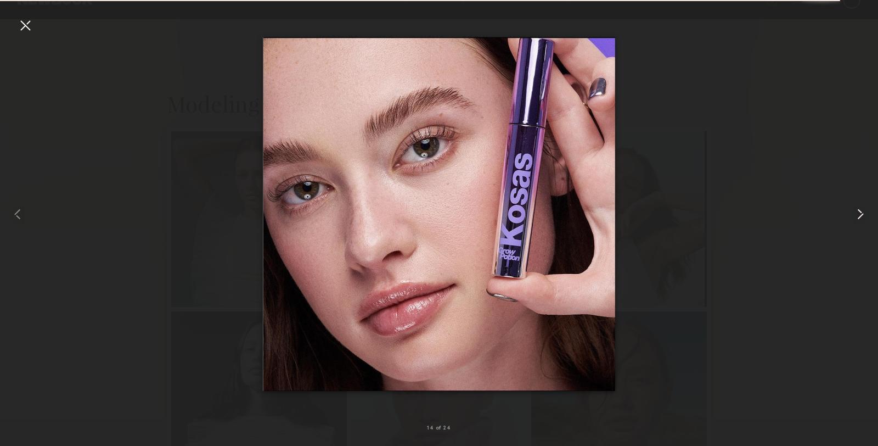
click at [856, 216] on common-icon at bounding box center [861, 214] width 18 height 18
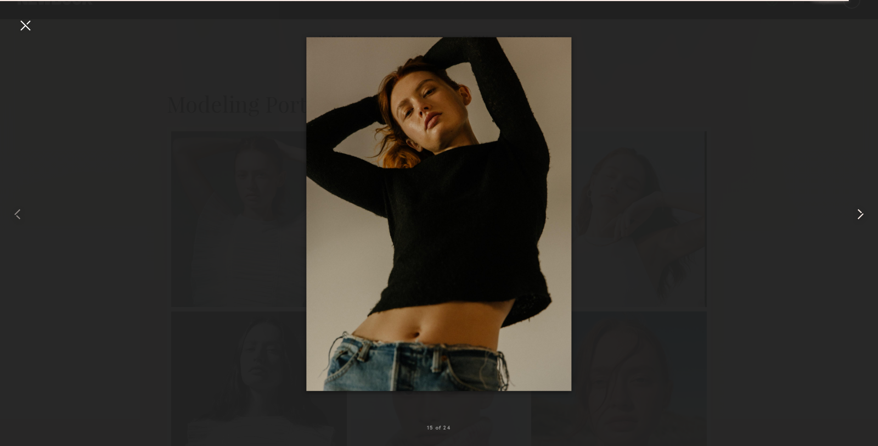
click at [856, 216] on common-icon at bounding box center [861, 214] width 18 height 18
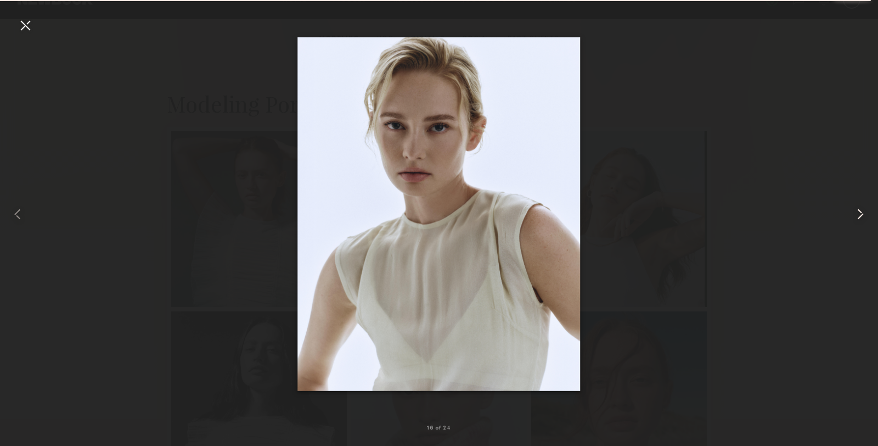
click at [856, 215] on common-icon at bounding box center [861, 214] width 18 height 18
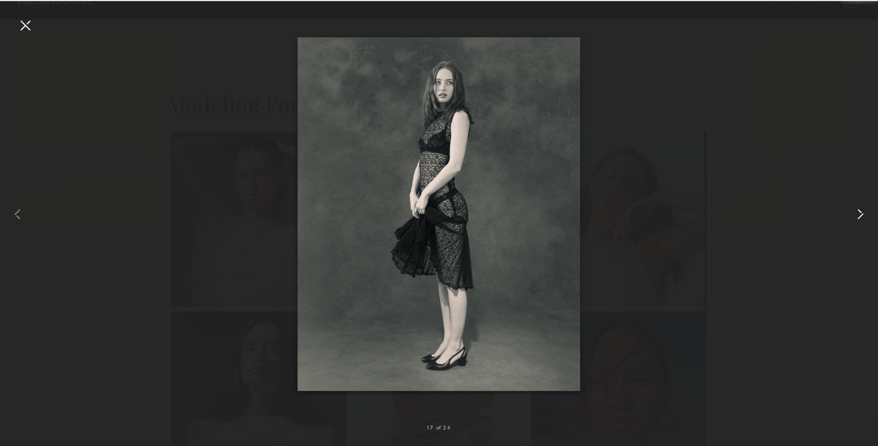
click at [869, 212] on common-icon at bounding box center [861, 214] width 18 height 18
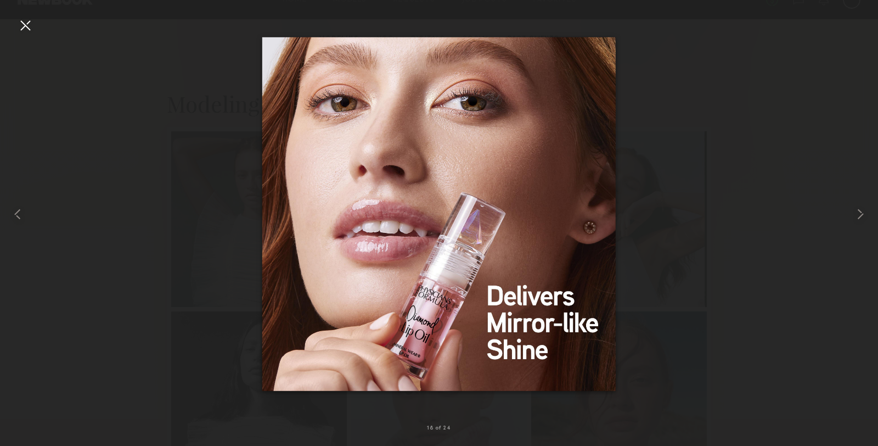
click at [811, 221] on div at bounding box center [439, 214] width 878 height 393
click at [30, 23] on div at bounding box center [25, 25] width 18 height 18
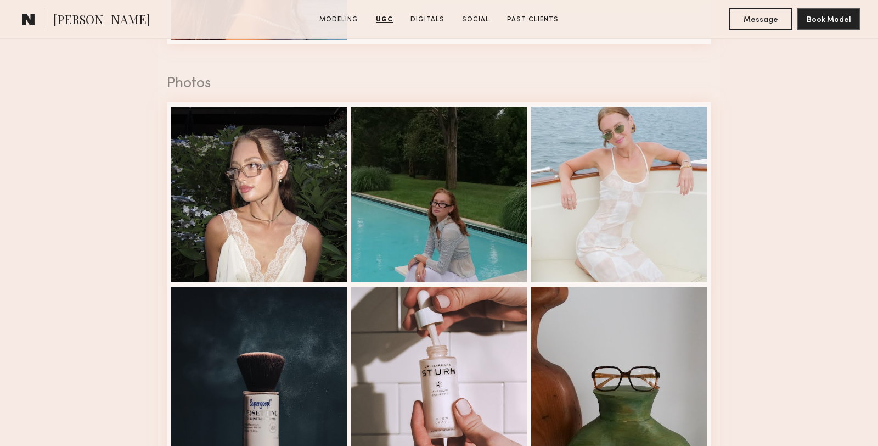
scroll to position [2206, 0]
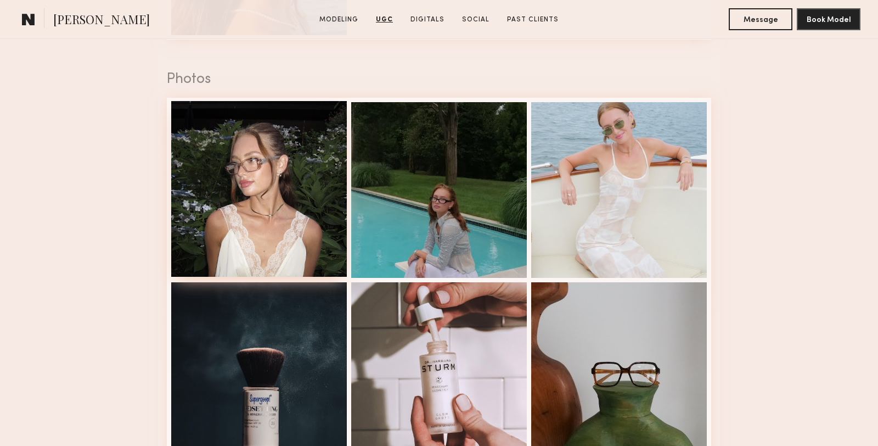
click at [278, 203] on div at bounding box center [259, 189] width 176 height 176
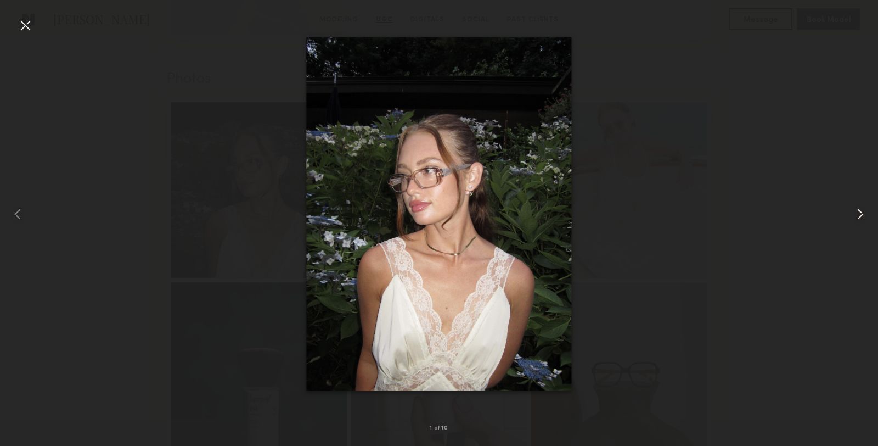
click at [863, 216] on common-icon at bounding box center [861, 214] width 18 height 18
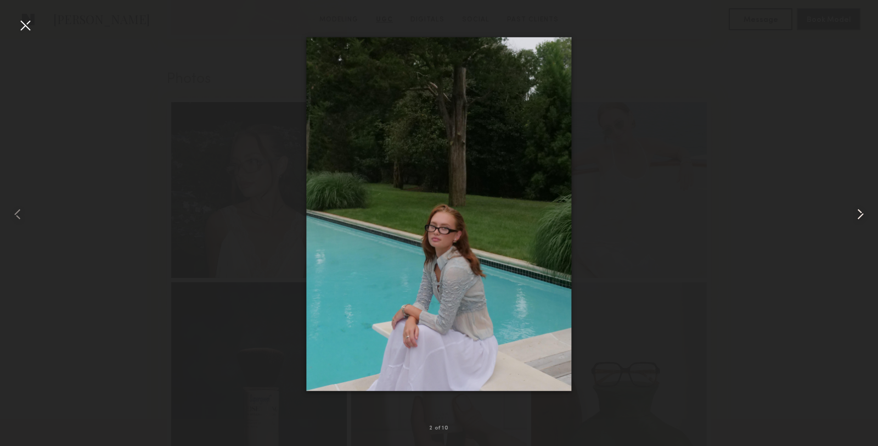
click at [862, 216] on common-icon at bounding box center [861, 214] width 18 height 18
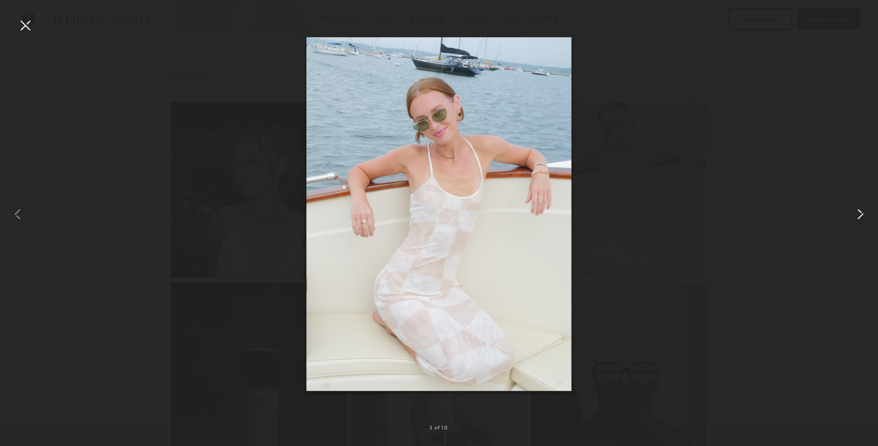
click at [862, 216] on common-icon at bounding box center [861, 214] width 18 height 18
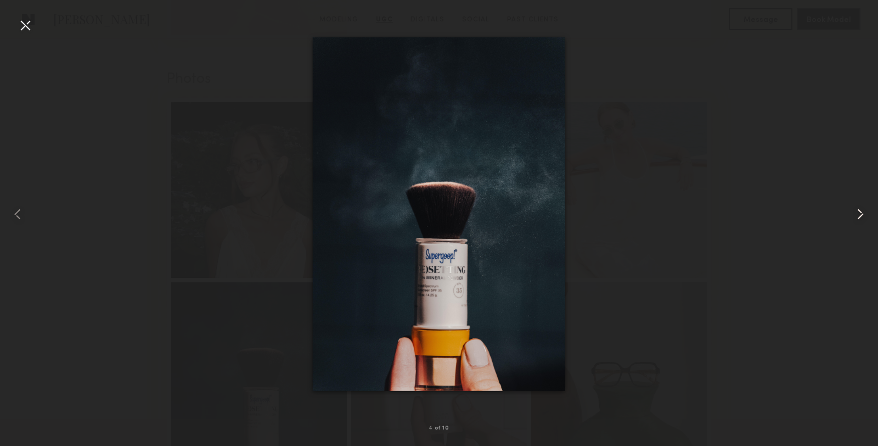
click at [862, 216] on common-icon at bounding box center [861, 214] width 18 height 18
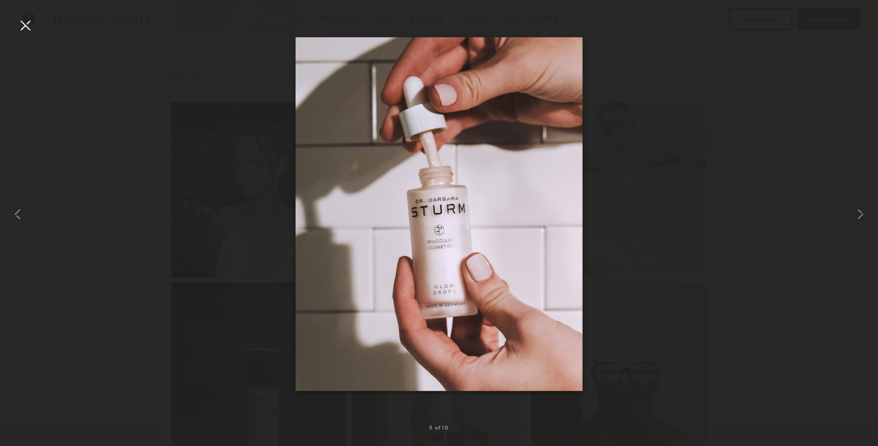
click at [752, 195] on div at bounding box center [439, 214] width 878 height 393
click at [20, 26] on div at bounding box center [25, 25] width 18 height 18
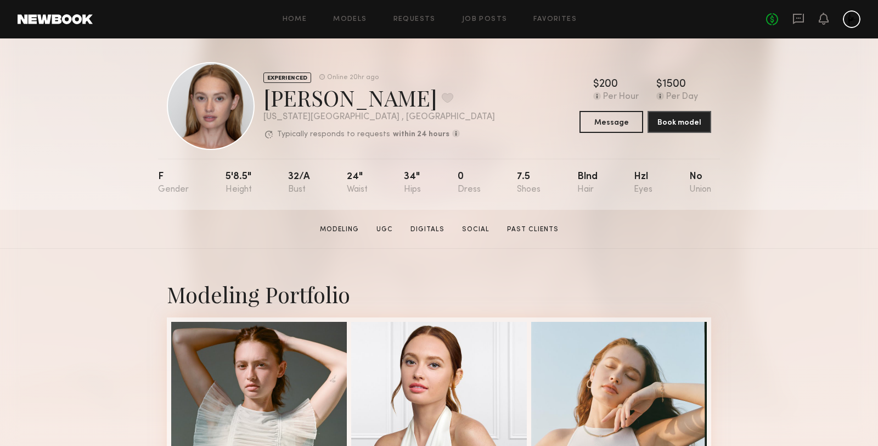
scroll to position [1, 0]
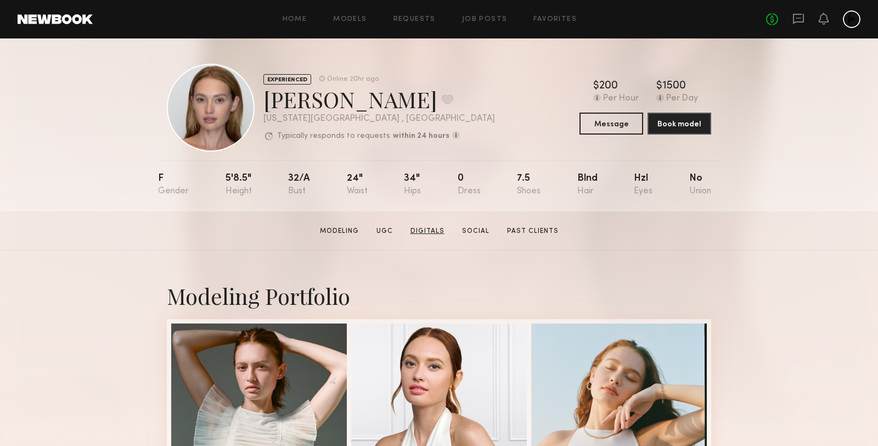
click at [435, 233] on link "Digitals" at bounding box center [427, 231] width 43 height 10
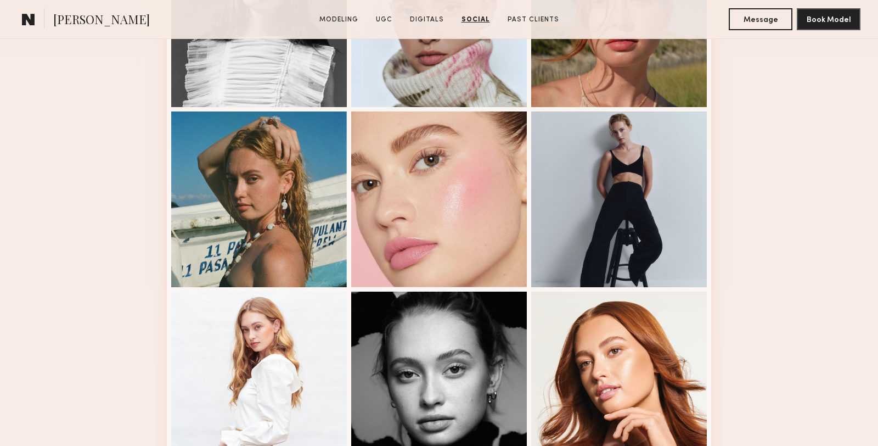
scroll to position [263, 0]
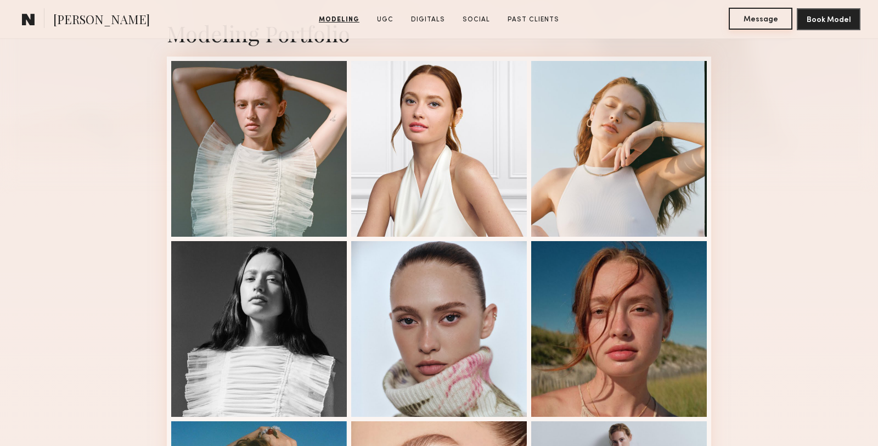
click at [740, 18] on button "Message" at bounding box center [761, 19] width 64 height 22
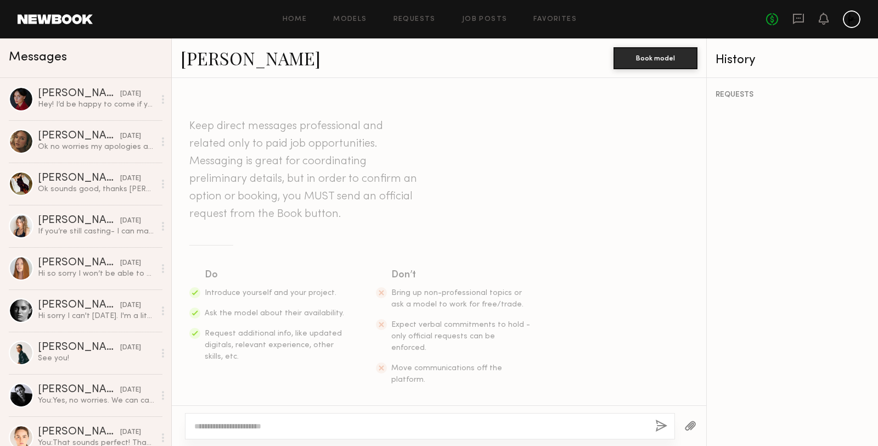
click at [239, 425] on textarea at bounding box center [420, 425] width 452 height 11
type textarea "*"
click at [374, 426] on textarea "**********" at bounding box center [420, 415] width 452 height 33
click at [406, 424] on textarea "**********" at bounding box center [420, 415] width 452 height 33
click at [413, 425] on textarea "**********" at bounding box center [420, 415] width 452 height 33
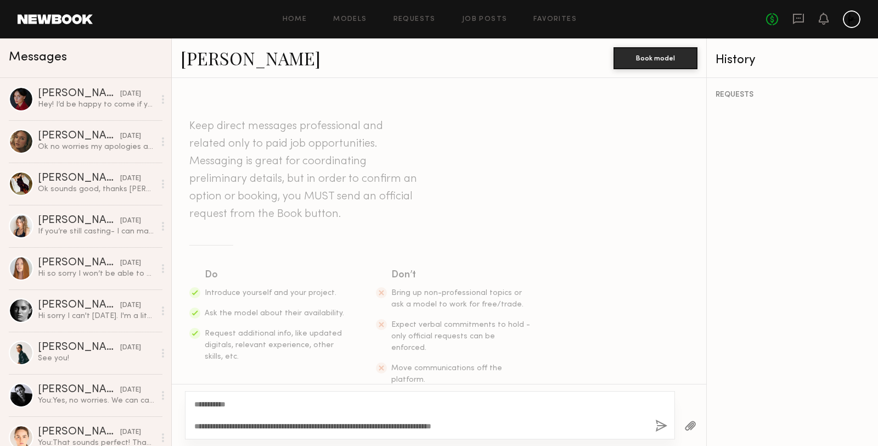
click at [486, 426] on textarea "**********" at bounding box center [420, 415] width 452 height 33
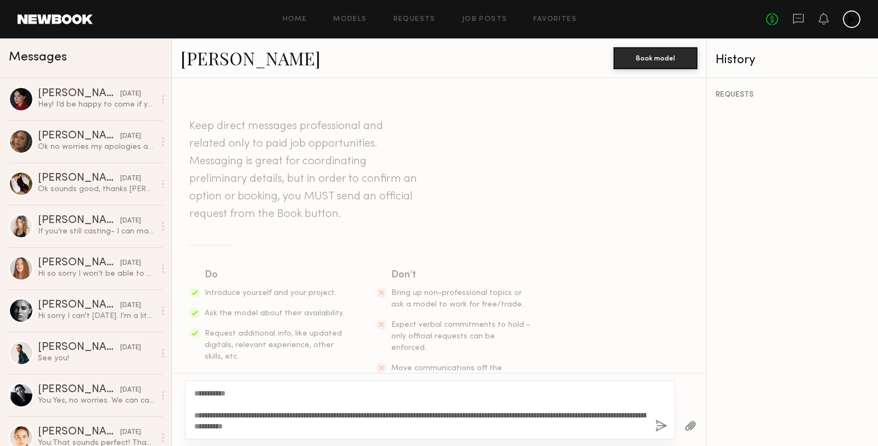
type textarea "**********"
click at [659, 424] on button "button" at bounding box center [661, 426] width 12 height 14
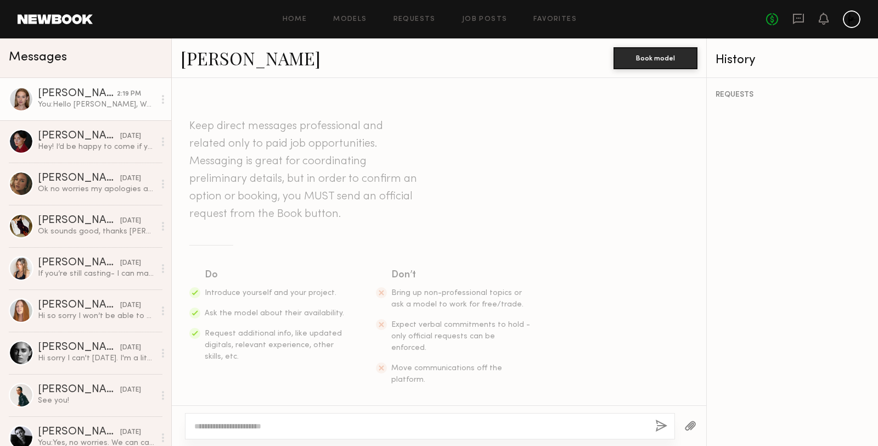
scroll to position [185, 0]
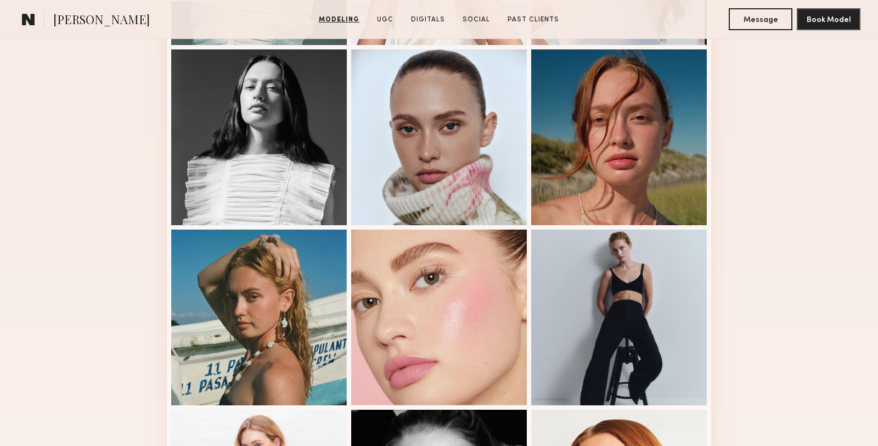
scroll to position [529, 0]
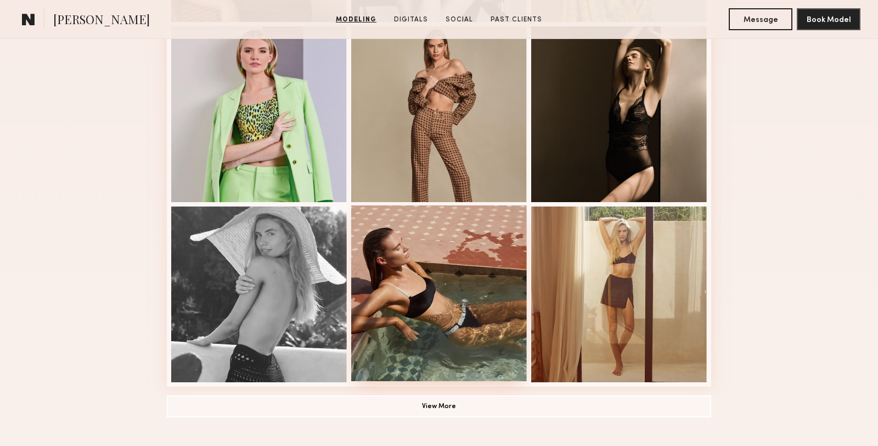
scroll to position [619, 0]
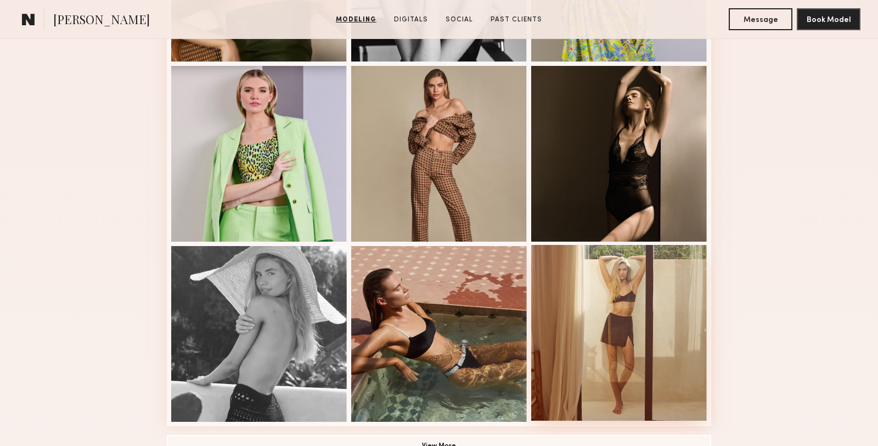
click at [600, 293] on div at bounding box center [619, 333] width 176 height 176
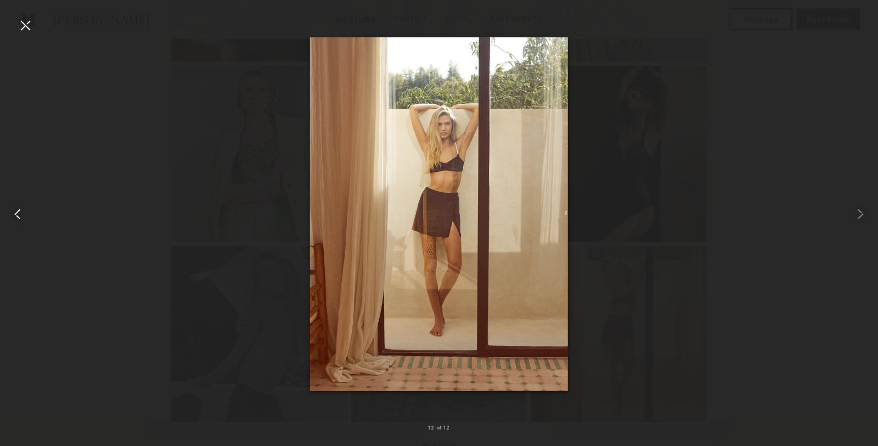
click at [22, 207] on common-icon at bounding box center [18, 214] width 18 height 18
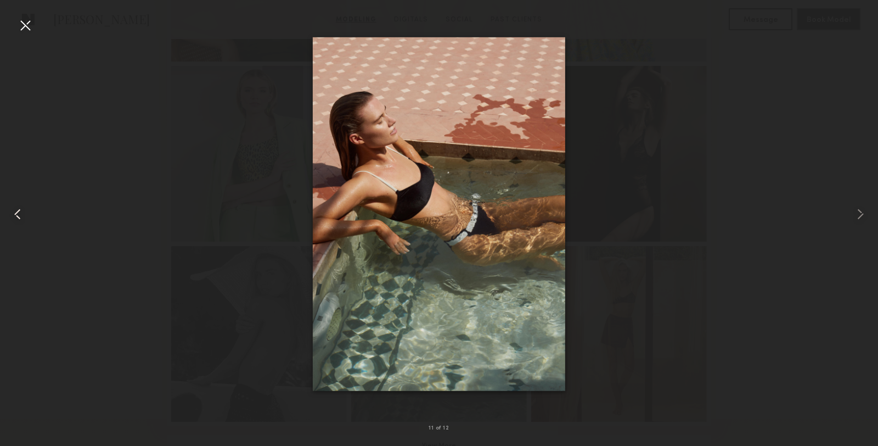
click at [22, 207] on common-icon at bounding box center [18, 214] width 18 height 18
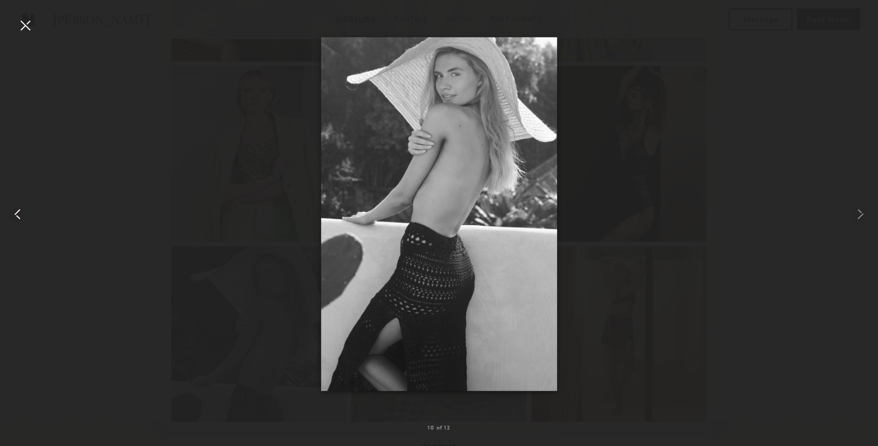
click at [22, 207] on common-icon at bounding box center [18, 214] width 18 height 18
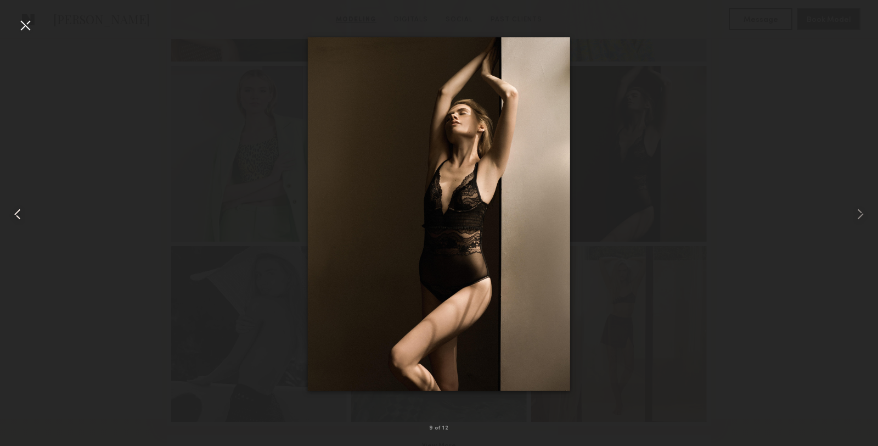
click at [22, 207] on common-icon at bounding box center [18, 214] width 18 height 18
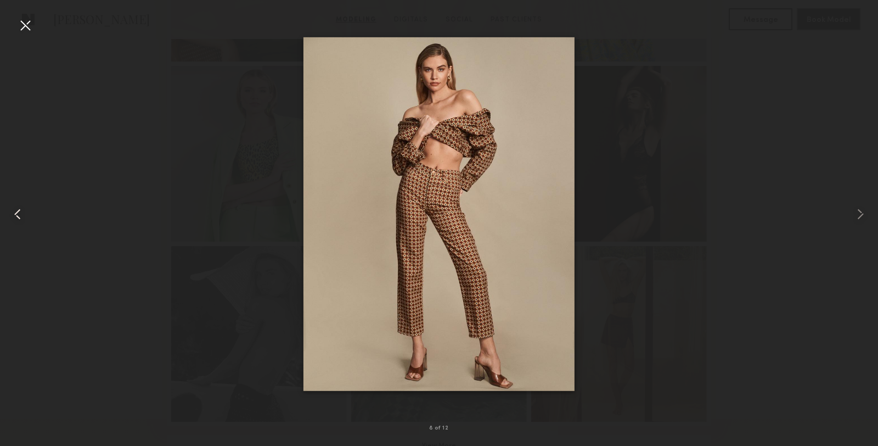
click at [22, 208] on common-icon at bounding box center [18, 214] width 18 height 18
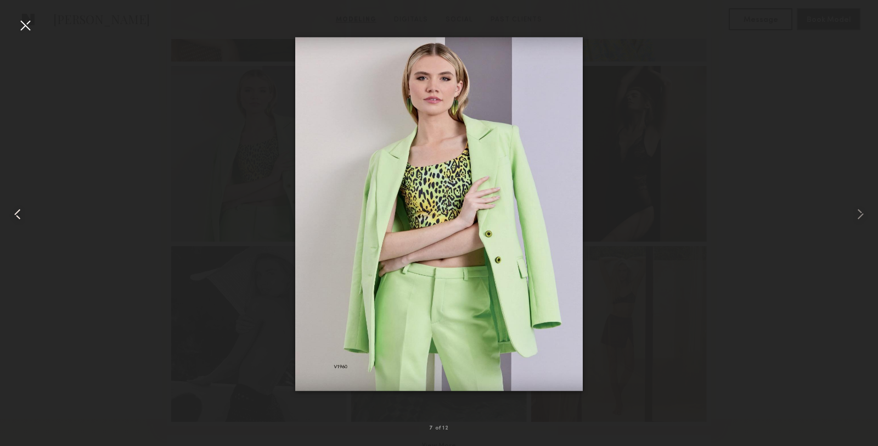
click at [22, 208] on common-icon at bounding box center [18, 214] width 18 height 18
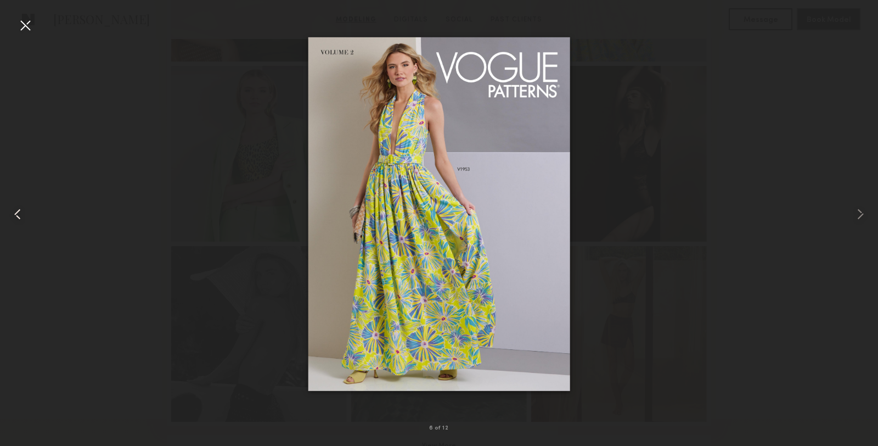
click at [22, 208] on common-icon at bounding box center [18, 214] width 18 height 18
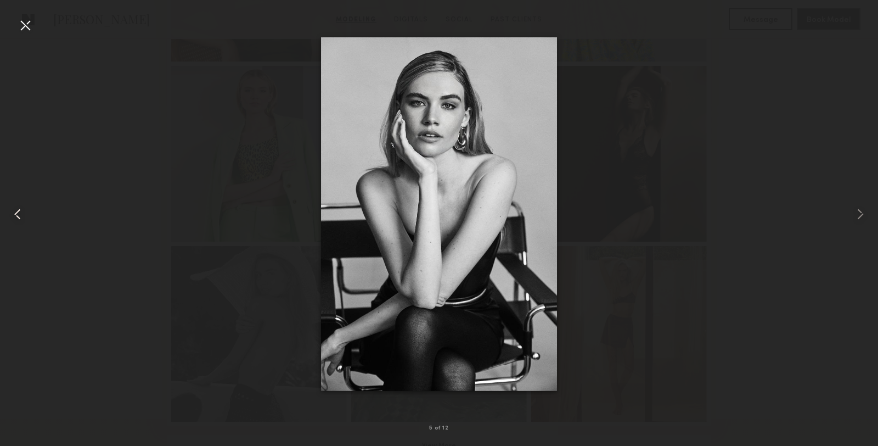
click at [22, 208] on common-icon at bounding box center [18, 214] width 18 height 18
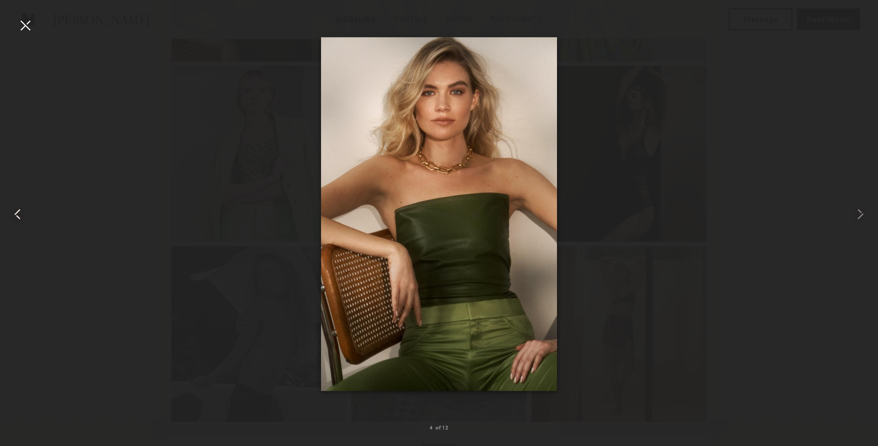
click at [22, 208] on common-icon at bounding box center [18, 214] width 18 height 18
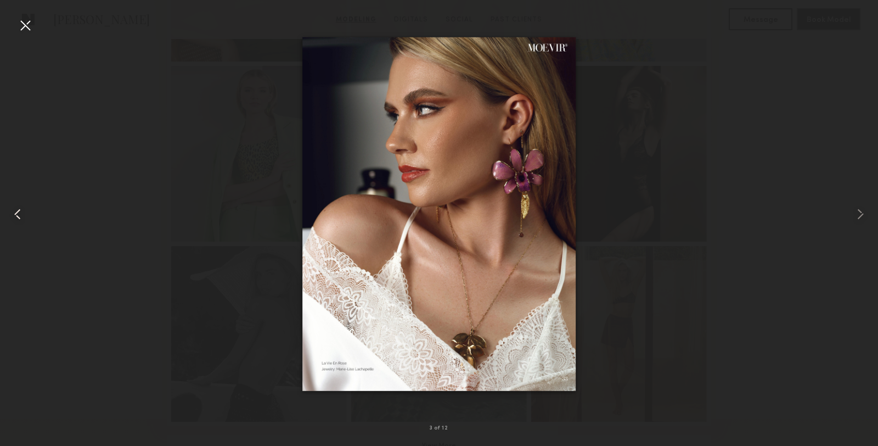
click at [22, 208] on common-icon at bounding box center [18, 214] width 18 height 18
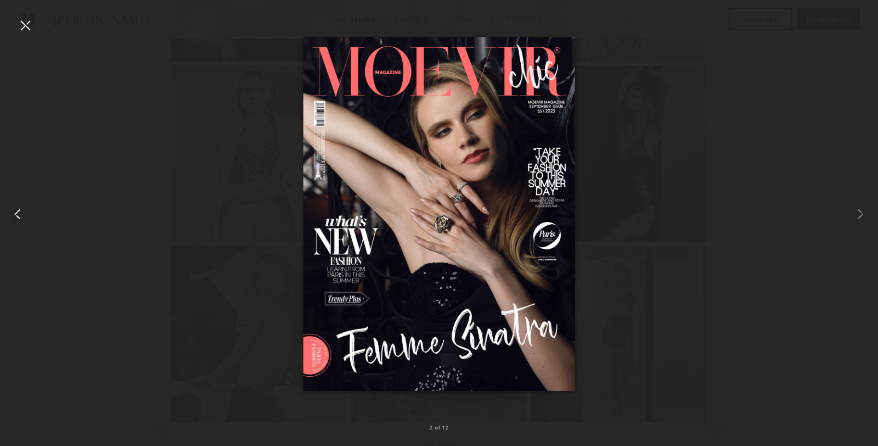
click at [22, 208] on common-icon at bounding box center [18, 214] width 18 height 18
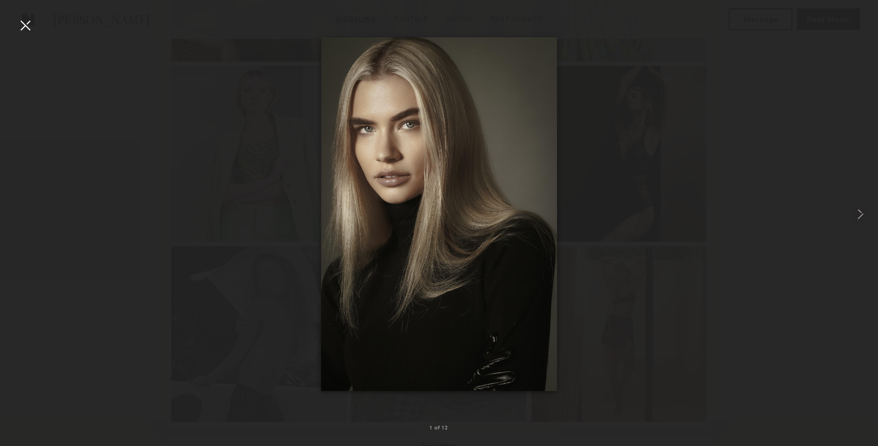
click at [22, 208] on div at bounding box center [439, 214] width 878 height 393
click at [111, 160] on div at bounding box center [439, 214] width 878 height 393
click at [29, 29] on div at bounding box center [25, 25] width 18 height 18
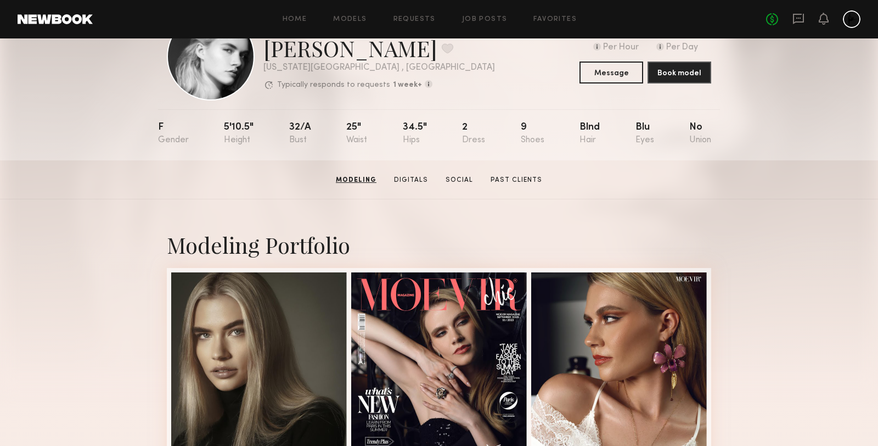
scroll to position [0, 0]
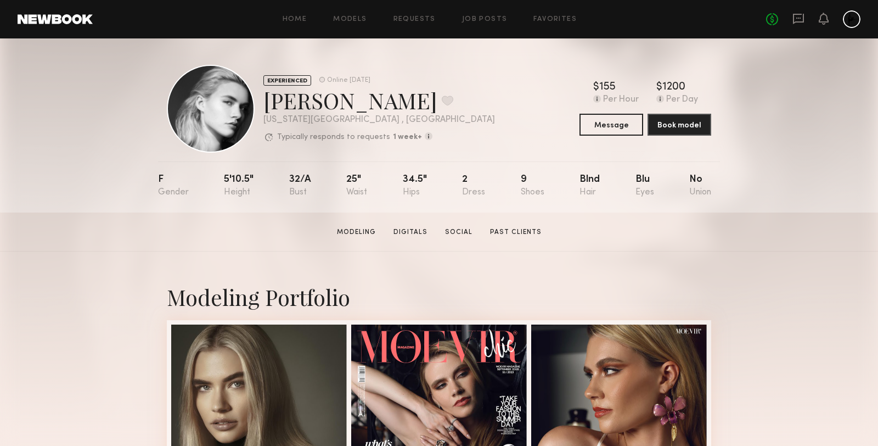
click at [220, 116] on div at bounding box center [211, 109] width 88 height 88
click at [428, 231] on link "Digitals" at bounding box center [410, 232] width 43 height 10
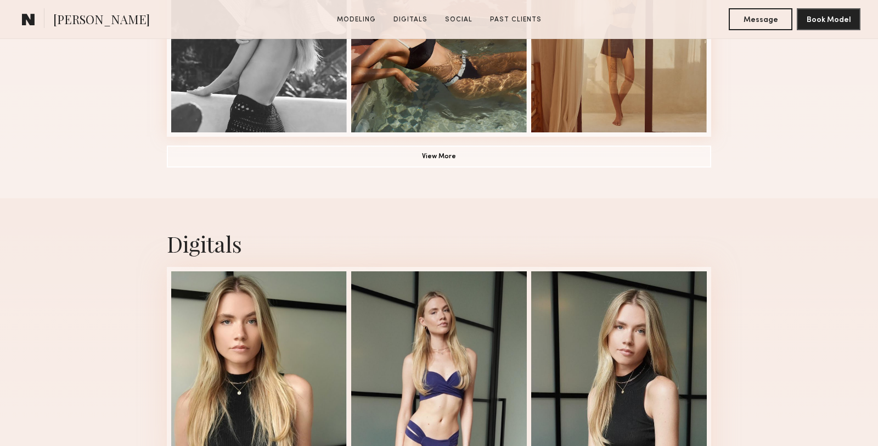
scroll to position [1040, 0]
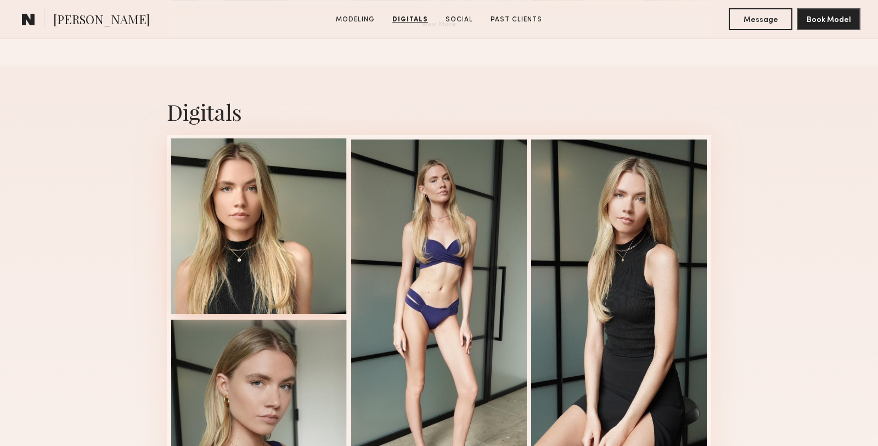
click at [246, 204] on div at bounding box center [259, 226] width 176 height 176
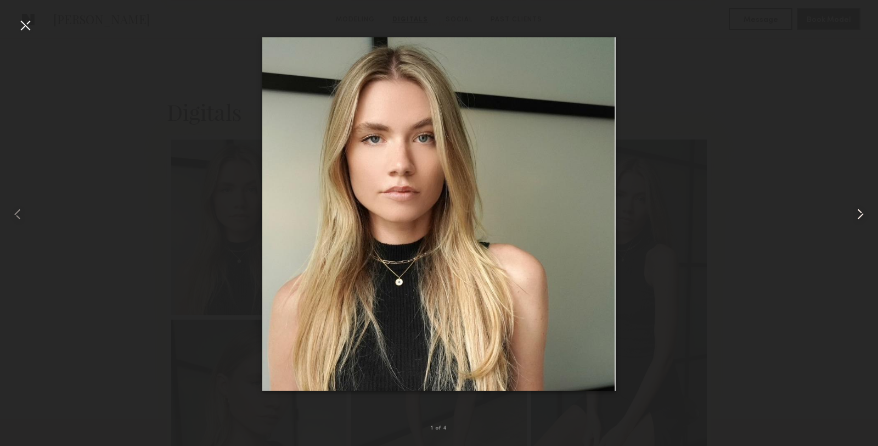
click at [862, 218] on common-icon at bounding box center [861, 214] width 18 height 18
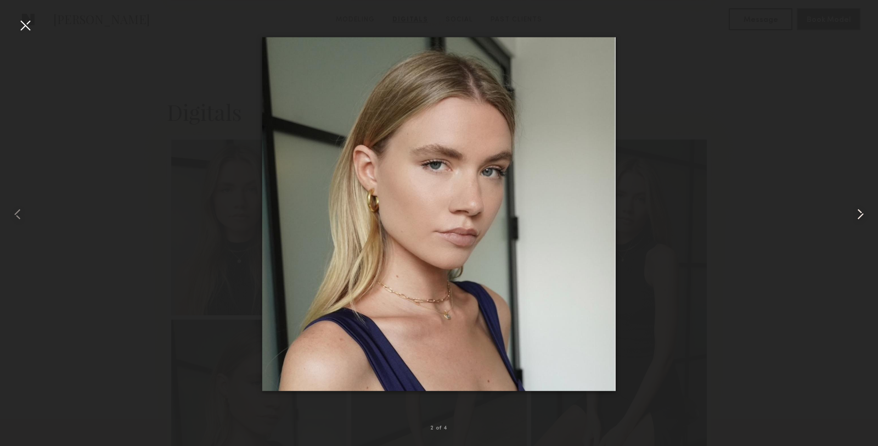
click at [862, 218] on common-icon at bounding box center [861, 214] width 18 height 18
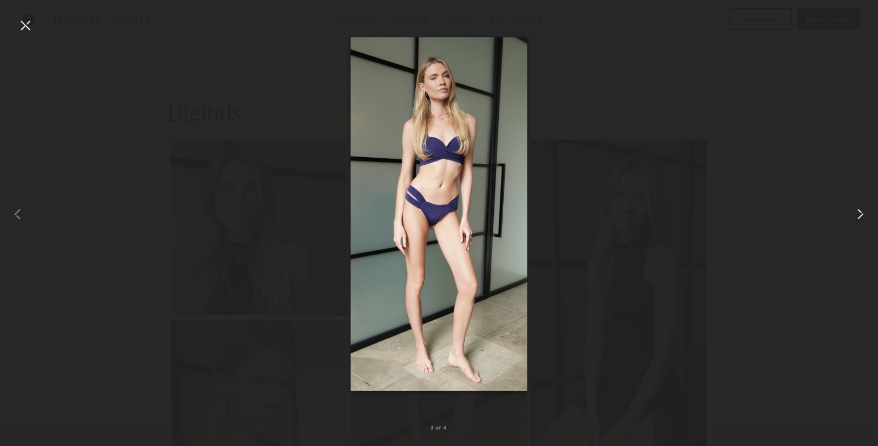
click at [862, 218] on common-icon at bounding box center [861, 214] width 18 height 18
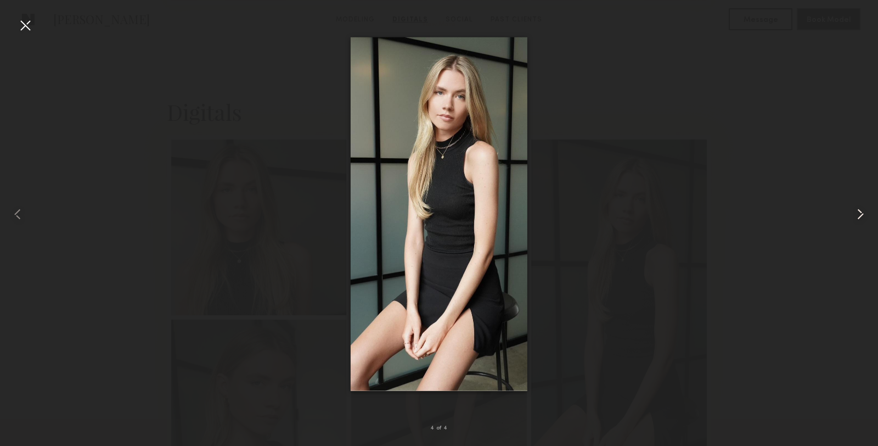
click at [862, 218] on common-icon at bounding box center [861, 214] width 18 height 18
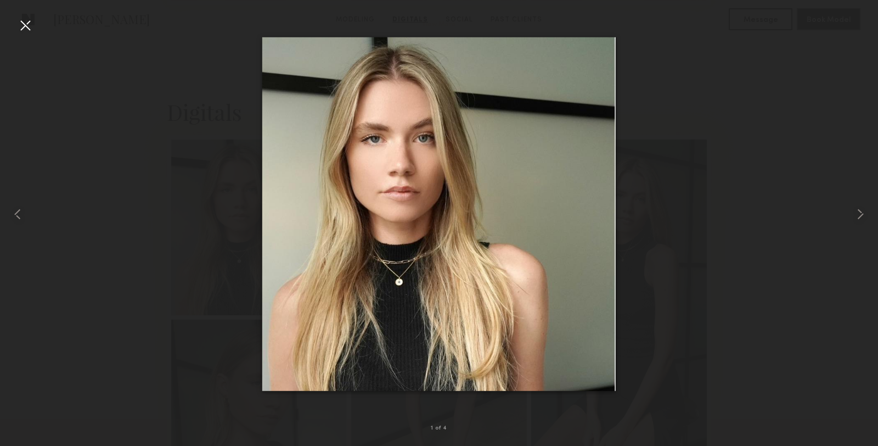
click at [737, 273] on div at bounding box center [439, 214] width 878 height 393
click at [31, 27] on div at bounding box center [25, 25] width 18 height 18
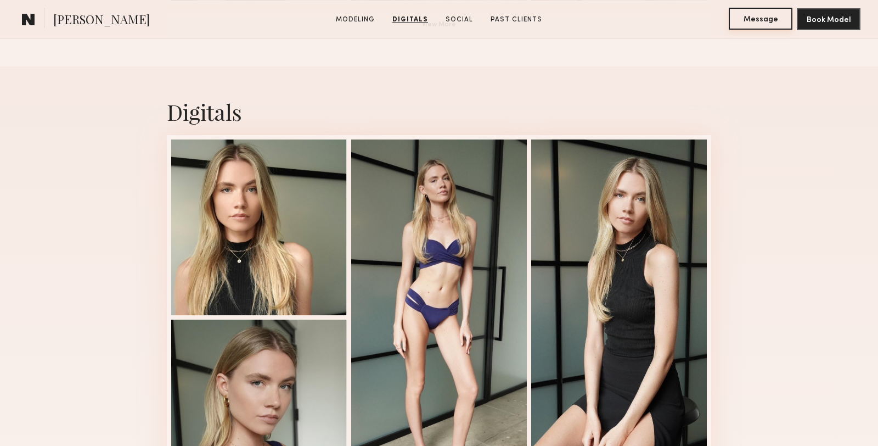
click at [744, 19] on button "Message" at bounding box center [761, 19] width 64 height 22
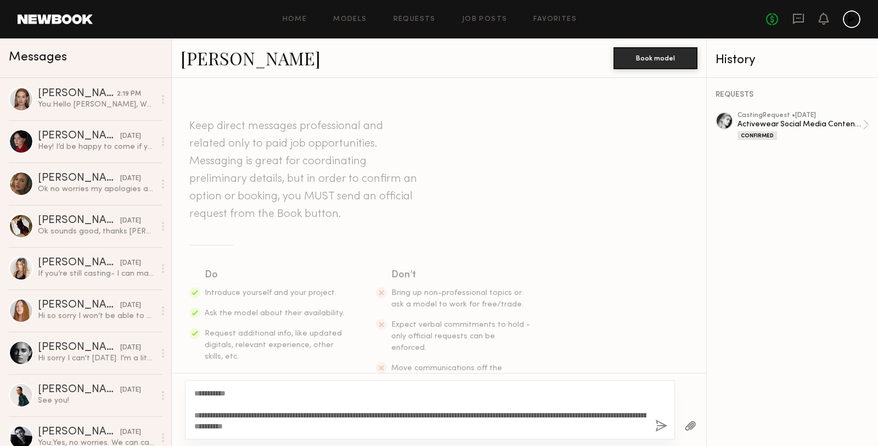
click at [229, 394] on textarea "**********" at bounding box center [420, 410] width 452 height 44
type textarea "**********"
click at [662, 422] on button "button" at bounding box center [661, 426] width 12 height 14
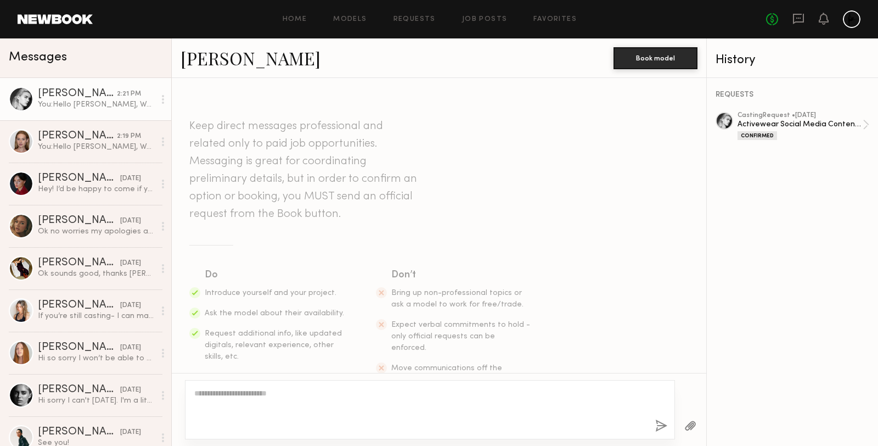
scroll to position [185, 0]
